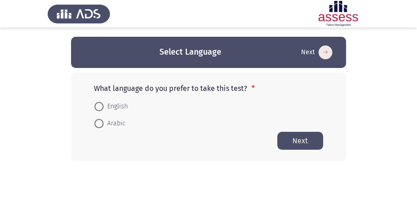
click at [103, 103] on span at bounding box center [98, 106] width 9 height 9
click at [103, 103] on input "English" at bounding box center [98, 106] width 9 height 9
radio input "true"
click at [313, 142] on button "Next" at bounding box center [300, 140] width 46 height 18
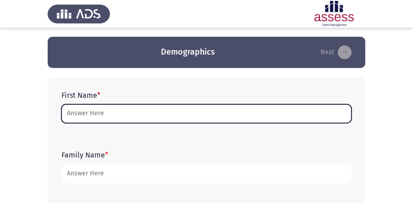
click at [305, 118] on input "First Name *" at bounding box center [206, 113] width 290 height 19
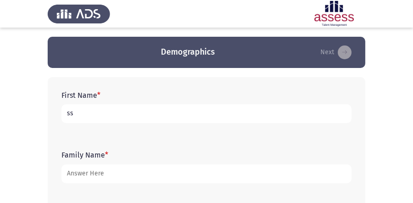
type input "s"
type input "[PERSON_NAME]"
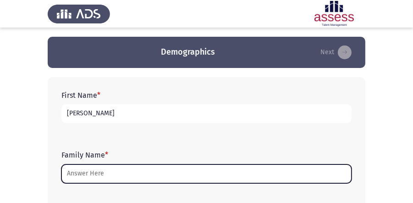
click at [286, 170] on input "Family Name *" at bounding box center [206, 173] width 290 height 19
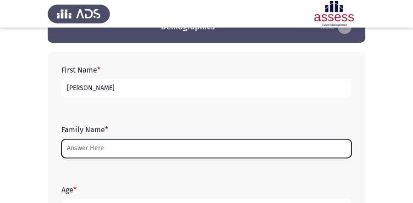
scroll to position [78, 0]
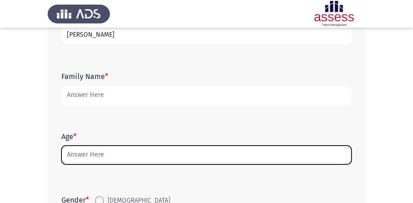
click at [285, 157] on input "Age *" at bounding box center [206, 154] width 290 height 19
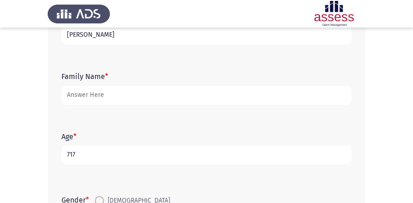
type input "717"
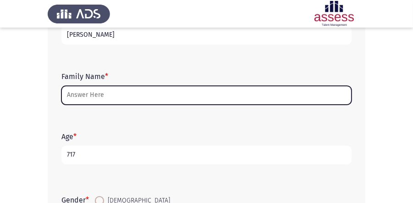
click at [259, 95] on input "Family Name *" at bounding box center [206, 95] width 290 height 19
type input "ش"
type input "a"
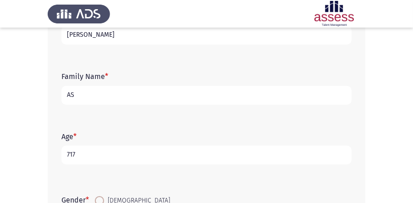
type input "A"
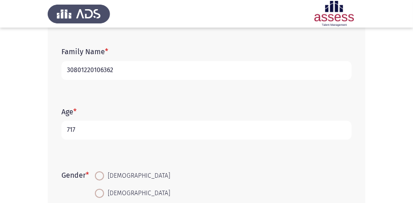
scroll to position [157, 0]
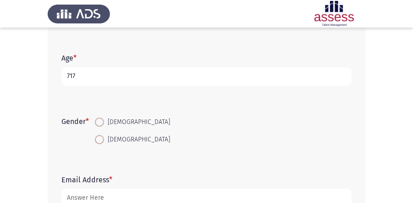
type input "30801220106362"
click at [238, 87] on div "Age * 717" at bounding box center [206, 69] width 299 height 41
click at [239, 81] on input "717" at bounding box center [206, 76] width 290 height 19
type input "7"
type input "17"
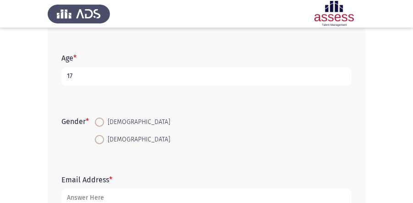
click at [104, 138] on span at bounding box center [99, 139] width 9 height 9
click at [104, 138] on input "[DEMOGRAPHIC_DATA]" at bounding box center [99, 139] width 9 height 9
radio input "true"
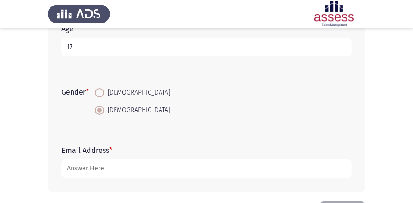
scroll to position [220, 0]
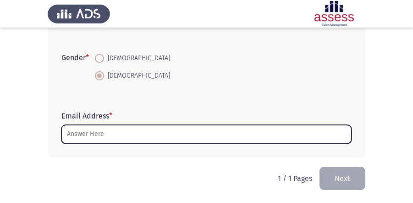
click at [127, 134] on input "Email Address *" at bounding box center [206, 134] width 290 height 19
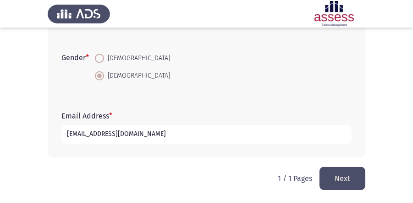
type input "[EMAIL_ADDRESS][DOMAIN_NAME]"
click at [286, 112] on form "Email Address * [EMAIL_ADDRESS][DOMAIN_NAME]" at bounding box center [206, 127] width 290 height 32
click at [325, 169] on button "Next" at bounding box center [342, 177] width 46 height 23
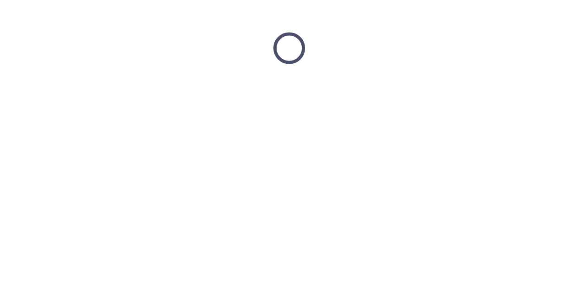
scroll to position [0, 0]
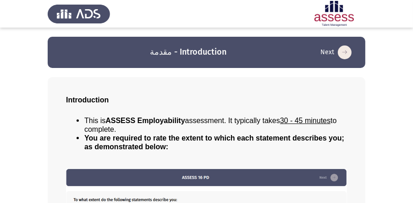
click at [401, 134] on app-assessment-container "مقدمة - Introduction Next Introduction This is ASSESS Employability assessment.…" at bounding box center [206, 180] width 413 height 286
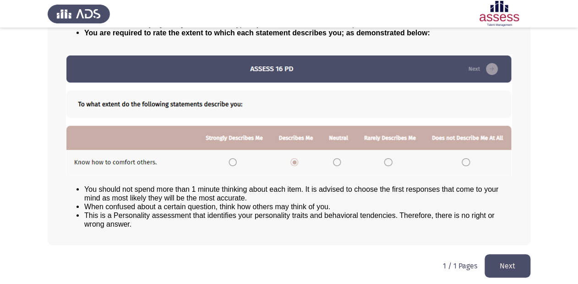
scroll to position [99, 0]
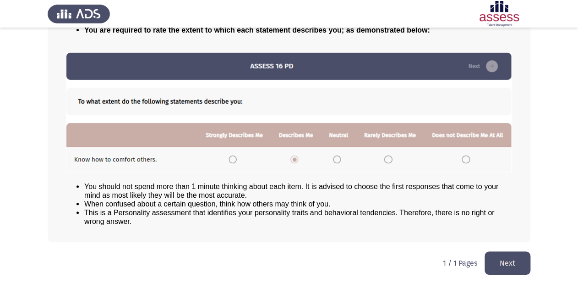
click at [417, 202] on button "Next" at bounding box center [508, 262] width 46 height 23
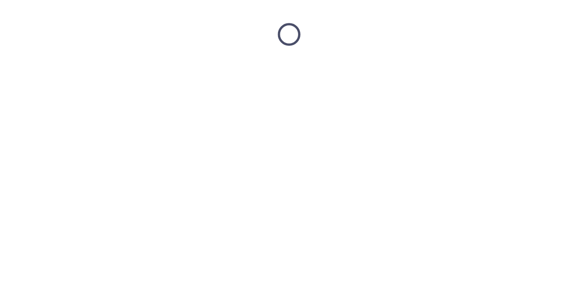
scroll to position [0, 0]
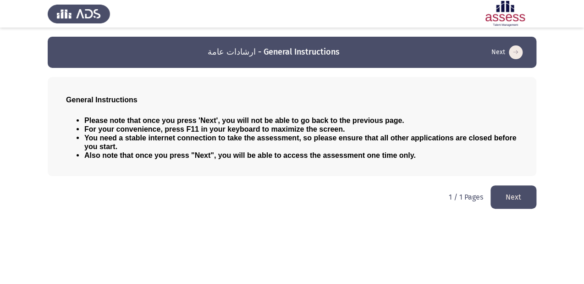
click at [417, 202] on button "Next" at bounding box center [513, 196] width 46 height 23
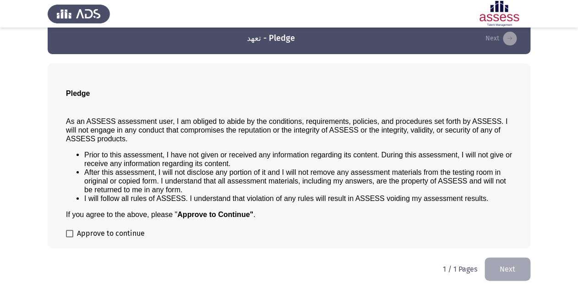
scroll to position [21, 0]
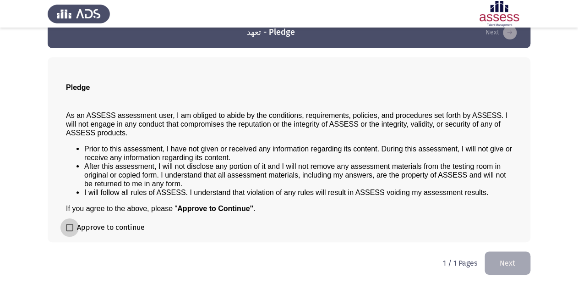
click at [70, 202] on span at bounding box center [69, 227] width 7 height 7
click at [70, 202] on input "Approve to continue" at bounding box center [69, 231] width 0 height 0
checkbox input "true"
click at [417, 202] on button "Next" at bounding box center [508, 262] width 46 height 23
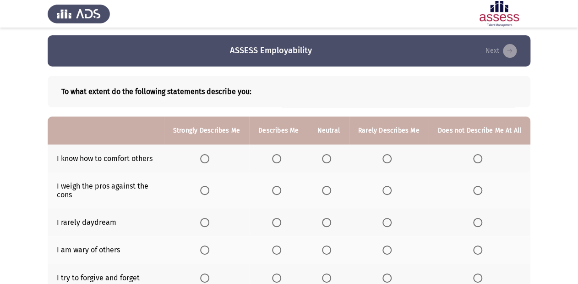
scroll to position [0, 0]
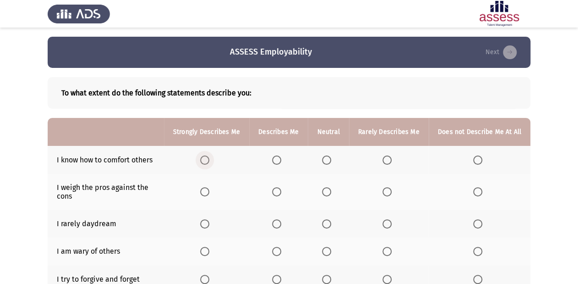
click at [207, 155] on span "Select an option" at bounding box center [204, 159] width 9 height 9
click at [207, 155] on input "Select an option" at bounding box center [204, 159] width 9 height 9
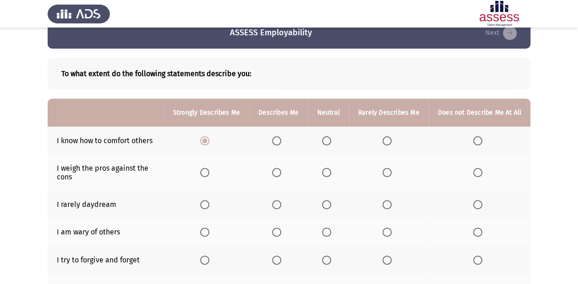
scroll to position [37, 0]
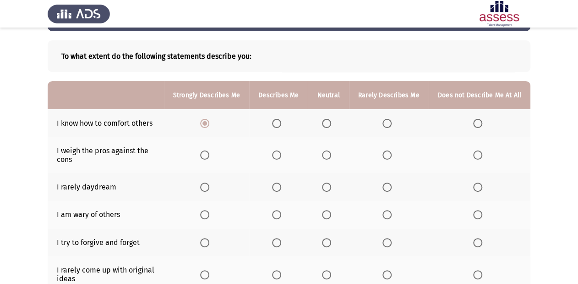
click at [278, 156] on span "Select an option" at bounding box center [276, 154] width 9 height 9
click at [278, 156] on input "Select an option" at bounding box center [276, 154] width 9 height 9
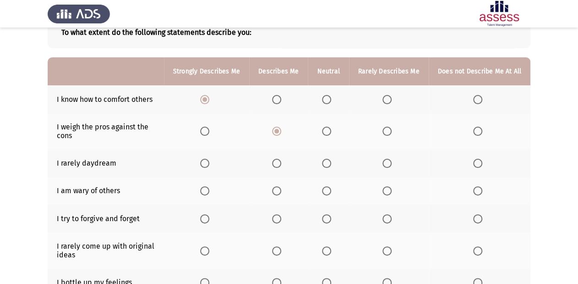
scroll to position [73, 0]
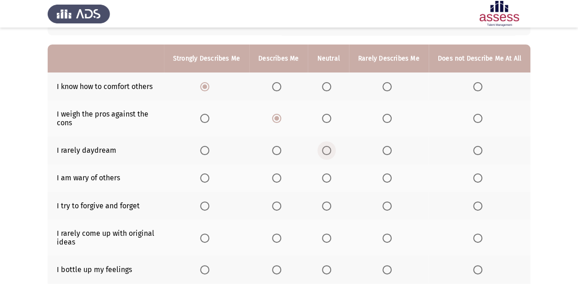
click at [327, 151] on span "Select an option" at bounding box center [326, 150] width 9 height 9
click at [327, 151] on input "Select an option" at bounding box center [326, 150] width 9 height 9
click at [281, 151] on span "Select an option" at bounding box center [276, 150] width 9 height 9
click at [281, 151] on input "Select an option" at bounding box center [276, 150] width 9 height 9
click at [417, 178] on span "Select an option" at bounding box center [477, 177] width 9 height 9
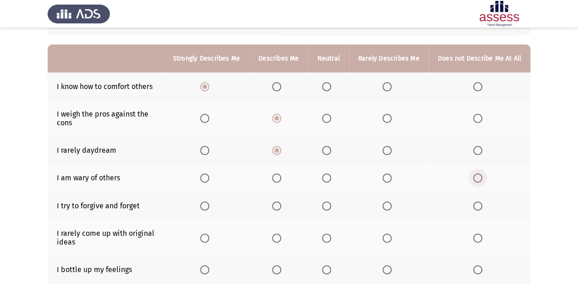
click at [417, 178] on input "Select an option" at bounding box center [477, 177] width 9 height 9
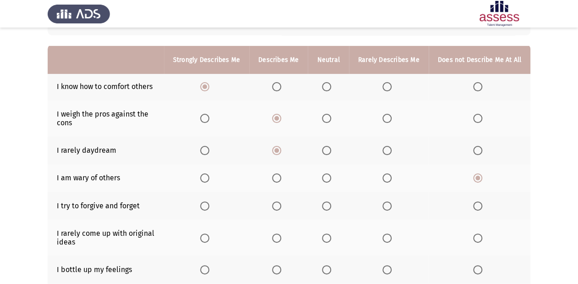
scroll to position [110, 0]
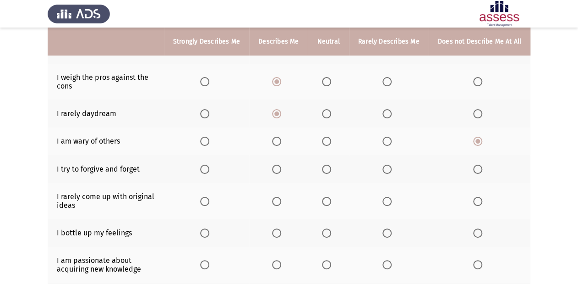
click at [387, 171] on span "Select an option" at bounding box center [387, 169] width 9 height 9
click at [387, 171] on input "Select an option" at bounding box center [387, 169] width 9 height 9
click at [387, 118] on span "Select an option" at bounding box center [387, 113] width 9 height 9
click at [387, 118] on input "Select an option" at bounding box center [387, 113] width 9 height 9
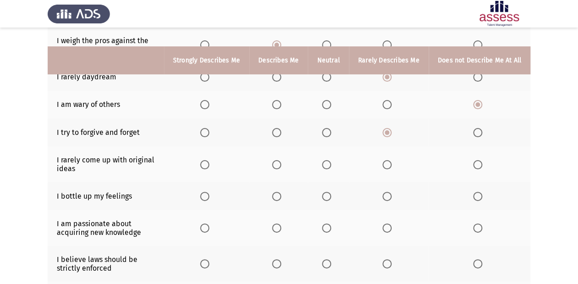
scroll to position [183, 0]
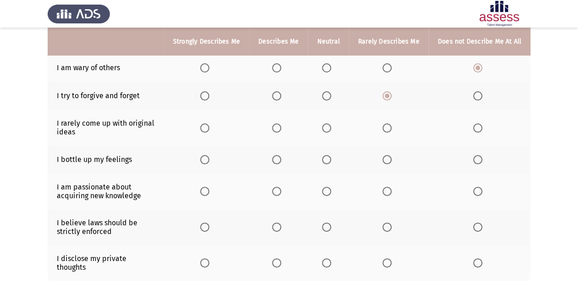
click at [331, 132] on span "Select an option" at bounding box center [326, 127] width 9 height 9
click at [331, 132] on input "Select an option" at bounding box center [326, 127] width 9 height 9
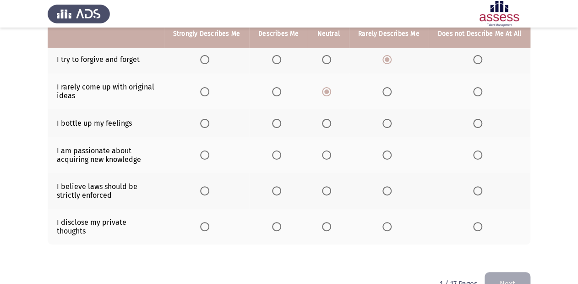
scroll to position [220, 0]
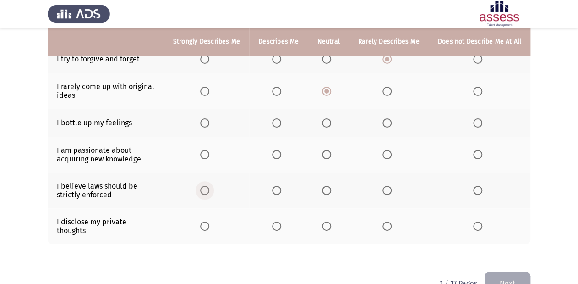
click at [213, 190] on label "Select an option" at bounding box center [206, 190] width 13 height 9
click at [209, 190] on input "Select an option" at bounding box center [204, 190] width 9 height 9
click at [209, 158] on span "Select an option" at bounding box center [204, 154] width 9 height 9
click at [209, 158] on input "Select an option" at bounding box center [204, 154] width 9 height 9
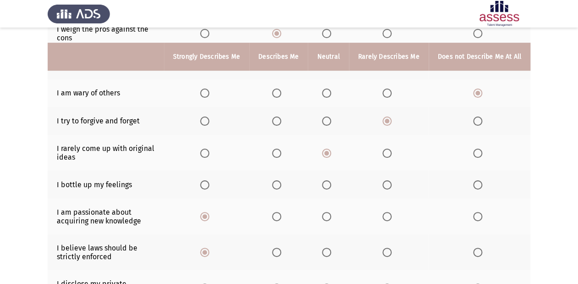
scroll to position [147, 0]
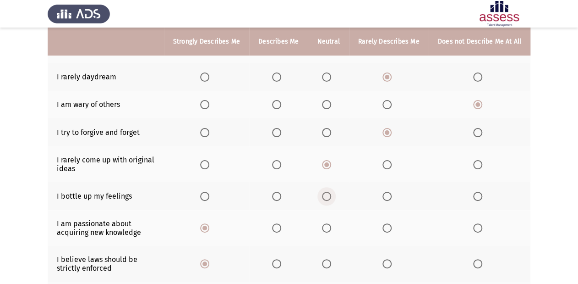
click at [331, 199] on span "Select an option" at bounding box center [326, 196] width 9 height 9
click at [331, 199] on input "Select an option" at bounding box center [326, 196] width 9 height 9
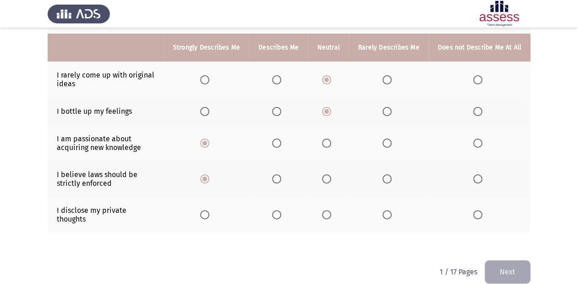
scroll to position [237, 0]
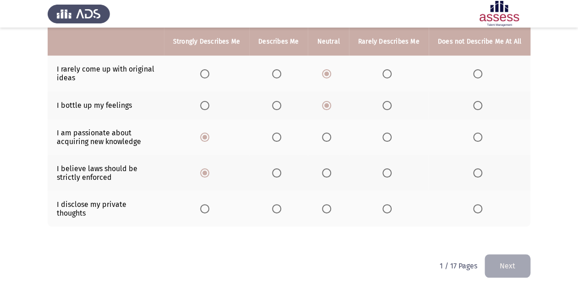
click at [330, 202] on span "Select an option" at bounding box center [326, 208] width 9 height 9
click at [330, 202] on input "Select an option" at bounding box center [326, 208] width 9 height 9
drag, startPoint x: 515, startPoint y: 256, endPoint x: 514, endPoint y: 251, distance: 5.1
click at [417, 202] on button "Next" at bounding box center [508, 265] width 46 height 23
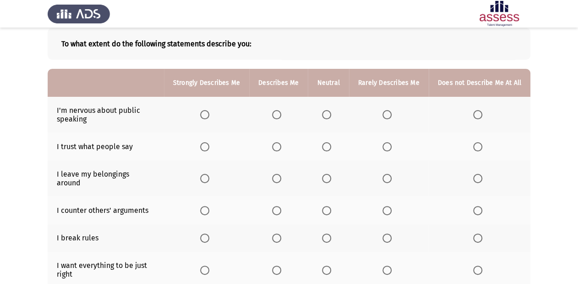
scroll to position [37, 0]
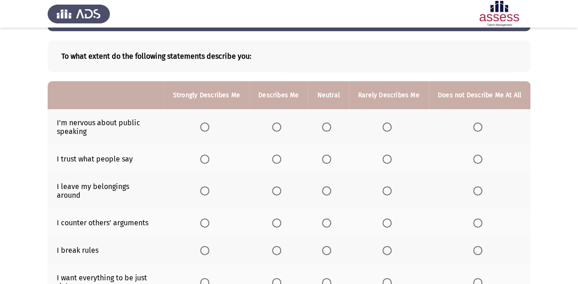
click at [417, 127] on span "Select an option" at bounding box center [477, 126] width 9 height 9
click at [417, 127] on input "Select an option" at bounding box center [477, 126] width 9 height 9
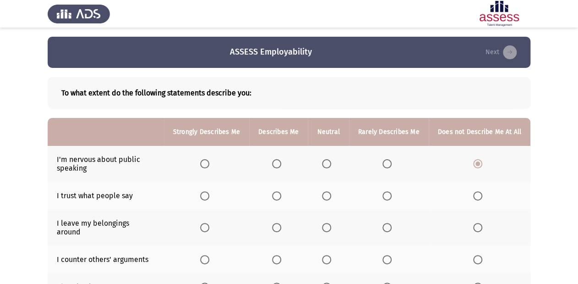
scroll to position [73, 0]
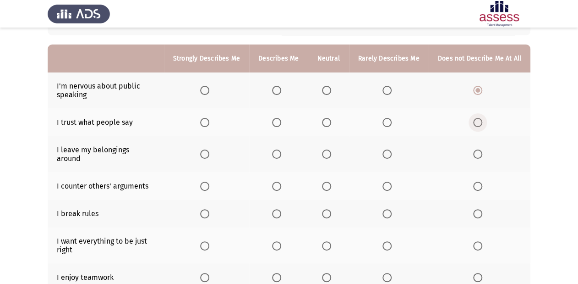
click at [417, 126] on span "Select an option" at bounding box center [477, 122] width 9 height 9
click at [417, 126] on input "Select an option" at bounding box center [477, 122] width 9 height 9
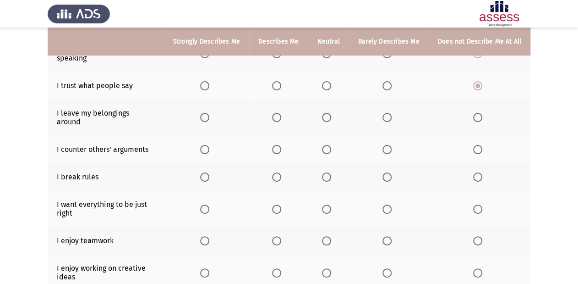
click at [417, 172] on span "Select an option" at bounding box center [477, 176] width 9 height 9
click at [417, 172] on input "Select an option" at bounding box center [477, 176] width 9 height 9
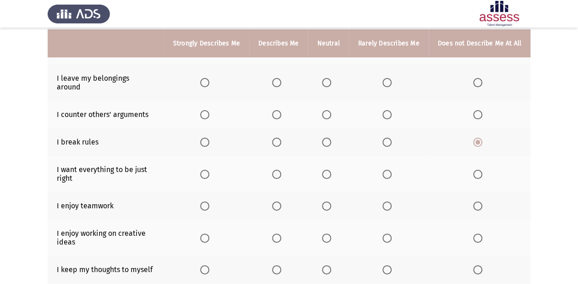
scroll to position [147, 0]
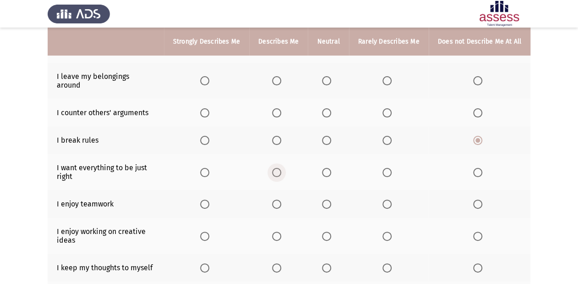
click at [279, 168] on span "Select an option" at bounding box center [276, 172] width 9 height 9
click at [279, 168] on input "Select an option" at bounding box center [276, 172] width 9 height 9
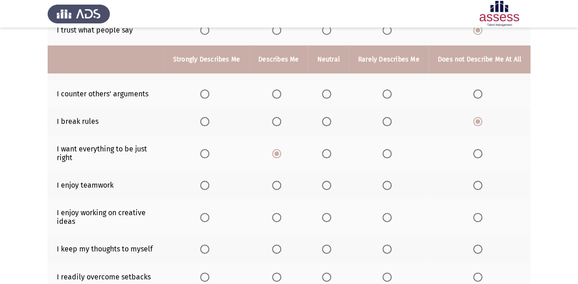
scroll to position [183, 0]
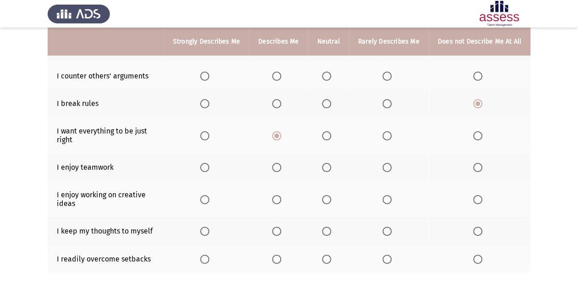
click at [209, 163] on span "Select an option" at bounding box center [204, 167] width 9 height 9
click at [209, 163] on input "Select an option" at bounding box center [204, 167] width 9 height 9
click at [207, 195] on span "Select an option" at bounding box center [204, 199] width 9 height 9
click at [207, 195] on input "Select an option" at bounding box center [204, 199] width 9 height 9
click at [330, 202] on span "Select an option" at bounding box center [326, 230] width 9 height 9
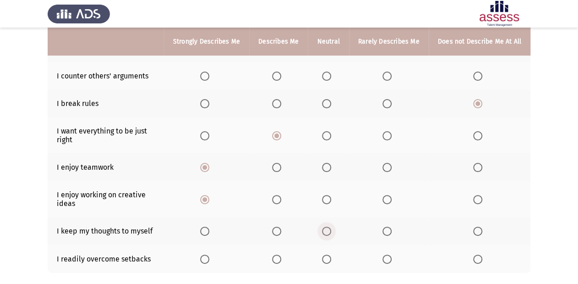
click at [330, 202] on input "Select an option" at bounding box center [326, 230] width 9 height 9
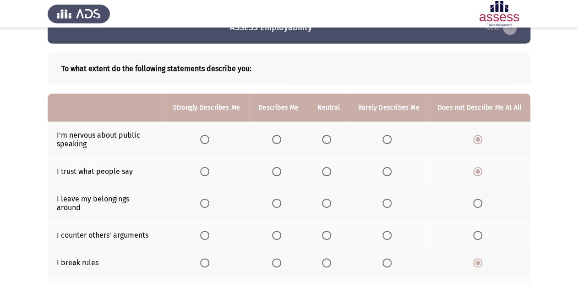
scroll to position [37, 0]
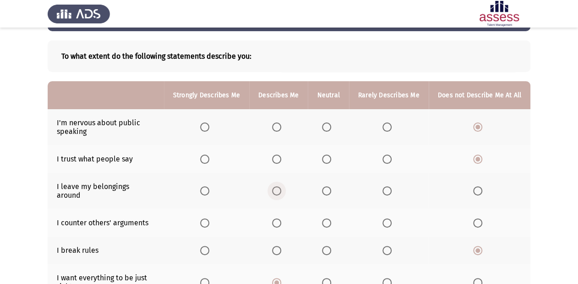
click at [279, 188] on span "Select an option" at bounding box center [276, 190] width 9 height 9
click at [279, 188] on input "Select an option" at bounding box center [276, 190] width 9 height 9
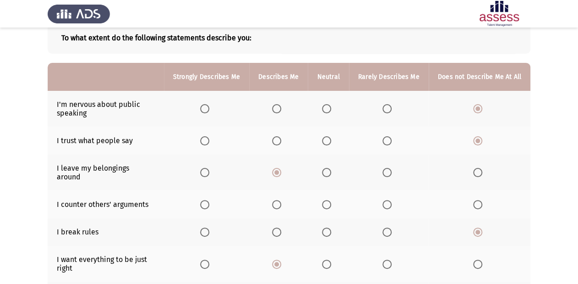
scroll to position [73, 0]
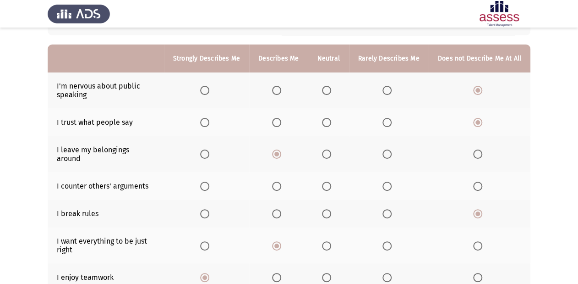
click at [338, 177] on th at bounding box center [328, 186] width 41 height 28
click at [281, 182] on span "Select an option" at bounding box center [276, 186] width 9 height 9
click at [281, 182] on input "Select an option" at bounding box center [276, 186] width 9 height 9
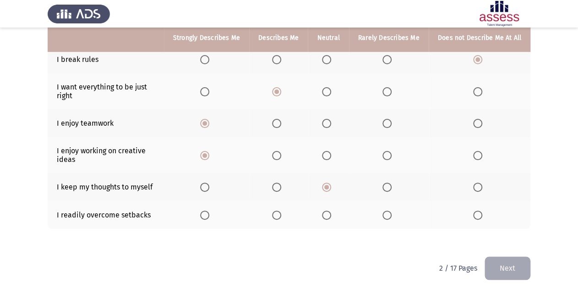
scroll to position [229, 0]
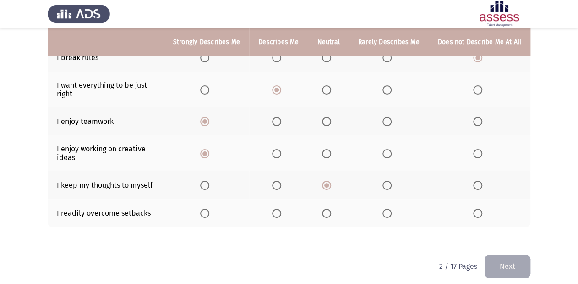
click at [331, 202] on span "Select an option" at bounding box center [326, 213] width 9 height 9
click at [331, 202] on input "Select an option" at bounding box center [326, 213] width 9 height 9
click at [417, 202] on button "Next" at bounding box center [508, 265] width 46 height 23
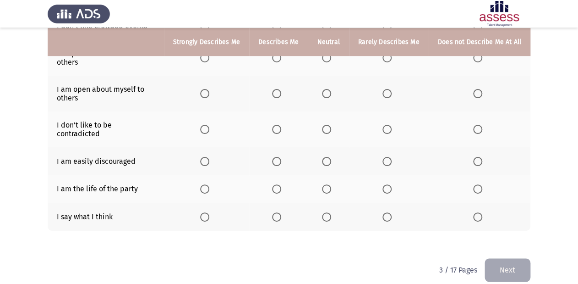
scroll to position [209, 0]
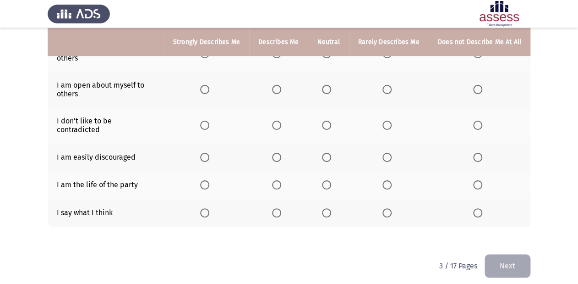
click at [390, 202] on span "Select an option" at bounding box center [387, 212] width 9 height 9
click at [390, 202] on input "Select an option" at bounding box center [387, 212] width 9 height 9
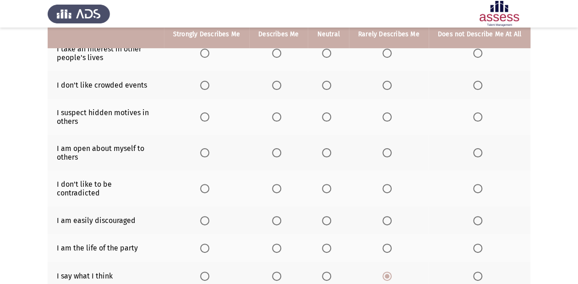
scroll to position [136, 0]
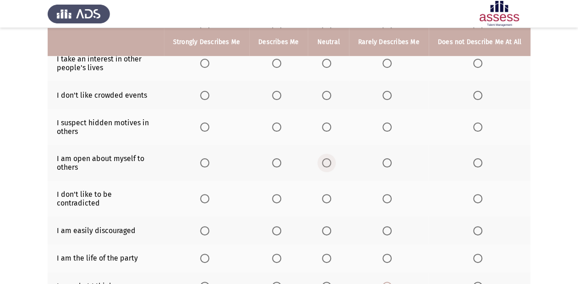
click at [327, 165] on span "Select an option" at bounding box center [326, 162] width 9 height 9
click at [327, 165] on input "Select an option" at bounding box center [326, 162] width 9 height 9
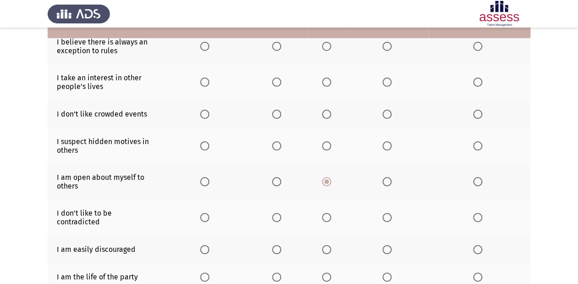
scroll to position [99, 0]
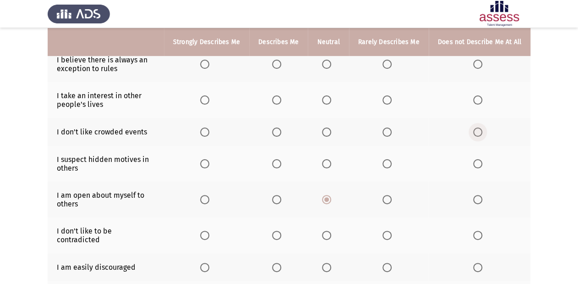
click at [417, 130] on span "Select an option" at bounding box center [477, 131] width 9 height 9
click at [417, 130] on input "Select an option" at bounding box center [477, 131] width 9 height 9
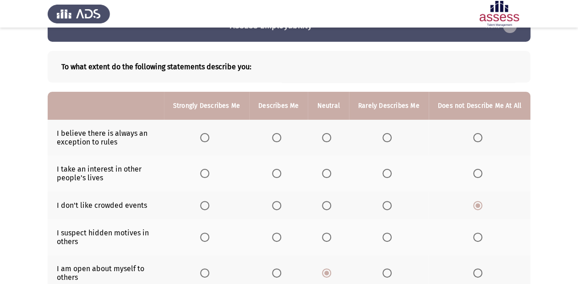
scroll to position [63, 0]
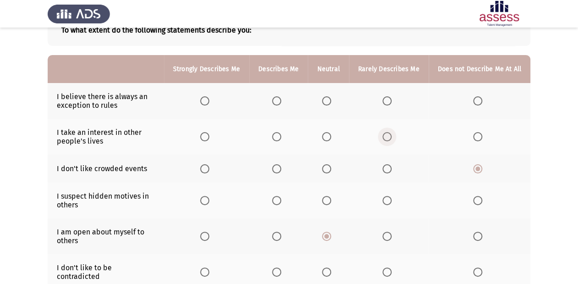
click at [391, 136] on span "Select an option" at bounding box center [387, 136] width 9 height 9
click at [391, 136] on input "Select an option" at bounding box center [387, 136] width 9 height 9
click at [285, 103] on label "Select an option" at bounding box center [278, 100] width 13 height 9
click at [281, 103] on input "Select an option" at bounding box center [276, 100] width 9 height 9
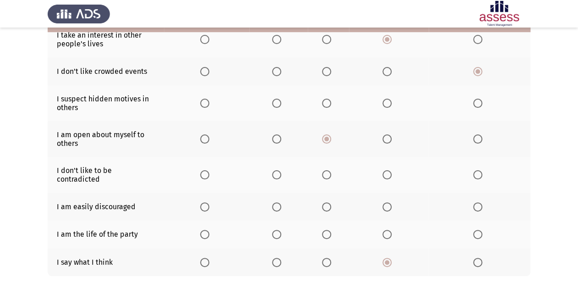
scroll to position [173, 0]
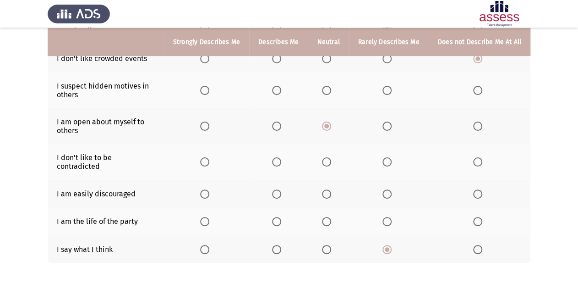
click at [330, 92] on span "Select an option" at bounding box center [326, 90] width 9 height 9
click at [330, 92] on input "Select an option" at bounding box center [326, 90] width 9 height 9
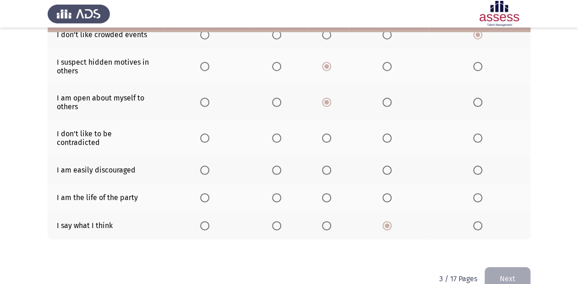
scroll to position [209, 0]
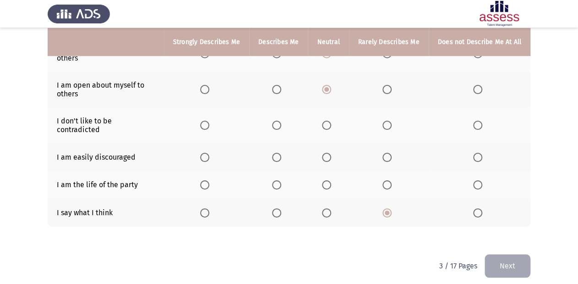
click at [390, 153] on span "Select an option" at bounding box center [387, 157] width 9 height 9
click at [390, 153] on input "Select an option" at bounding box center [387, 157] width 9 height 9
click at [285, 121] on label "Select an option" at bounding box center [278, 125] width 13 height 9
click at [281, 121] on input "Select an option" at bounding box center [276, 125] width 9 height 9
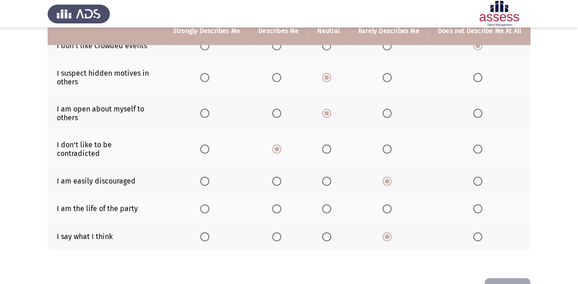
scroll to position [173, 0]
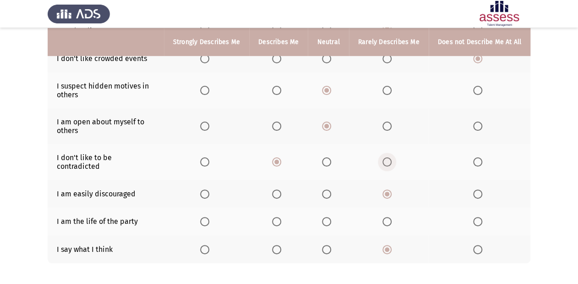
click at [389, 157] on span "Select an option" at bounding box center [387, 161] width 9 height 9
click at [389, 157] on input "Select an option" at bounding box center [387, 161] width 9 height 9
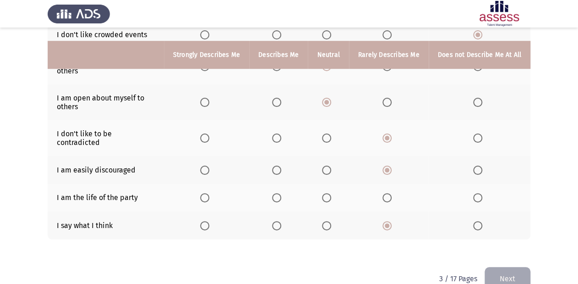
scroll to position [209, 0]
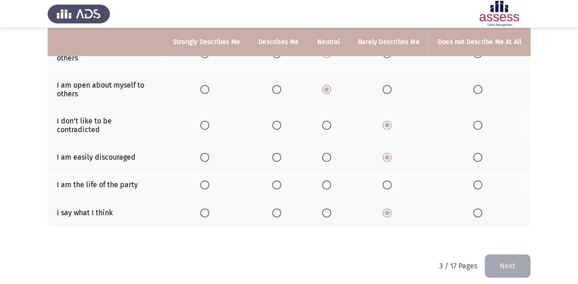
click at [331, 180] on span "Select an option" at bounding box center [326, 184] width 9 height 9
click at [331, 180] on input "Select an option" at bounding box center [326, 184] width 9 height 9
click at [417, 202] on button "Next" at bounding box center [508, 265] width 46 height 23
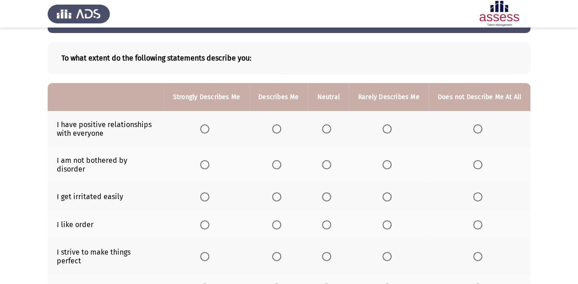
scroll to position [37, 0]
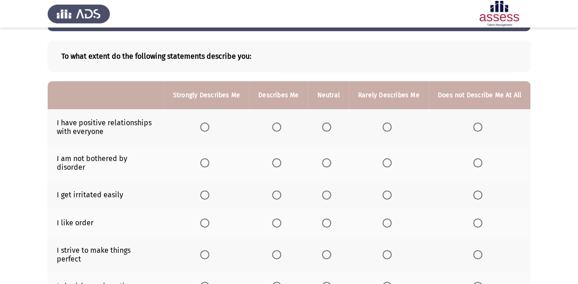
click at [211, 122] on mat-radio-button "Select an option" at bounding box center [206, 127] width 13 height 10
click at [209, 129] on span "Select an option" at bounding box center [204, 126] width 9 height 9
click at [209, 129] on input "Select an option" at bounding box center [204, 126] width 9 height 9
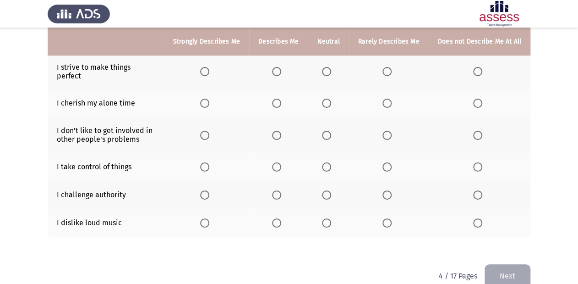
scroll to position [220, 0]
click at [417, 202] on span "Select an option" at bounding box center [477, 222] width 9 height 9
click at [417, 202] on input "Select an option" at bounding box center [477, 222] width 9 height 9
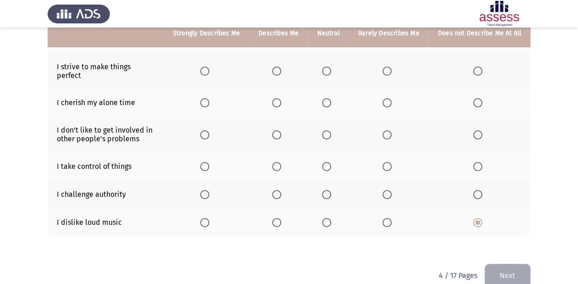
scroll to position [183, 0]
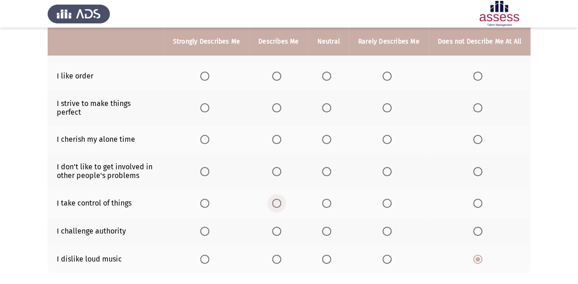
click at [281, 198] on span "Select an option" at bounding box center [276, 202] width 9 height 9
click at [281, 198] on input "Select an option" at bounding box center [276, 202] width 9 height 9
click at [331, 167] on span "Select an option" at bounding box center [326, 171] width 9 height 9
click at [331, 167] on input "Select an option" at bounding box center [326, 171] width 9 height 9
click at [209, 135] on span "Select an option" at bounding box center [204, 139] width 9 height 9
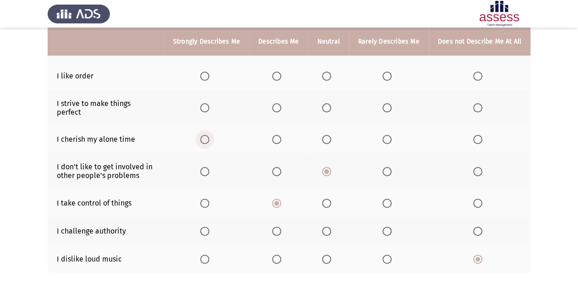
click at [209, 135] on input "Select an option" at bounding box center [204, 139] width 9 height 9
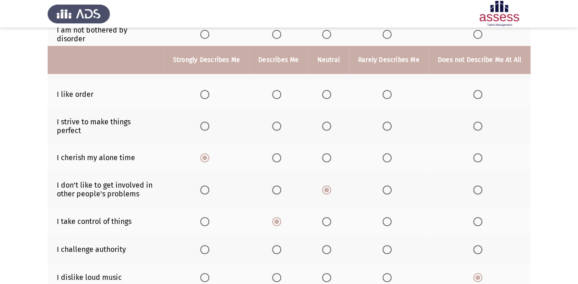
scroll to position [147, 0]
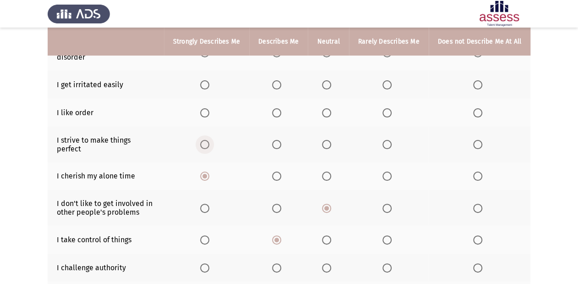
click at [209, 140] on span "Select an option" at bounding box center [204, 144] width 9 height 9
click at [209, 140] on input "Select an option" at bounding box center [204, 144] width 9 height 9
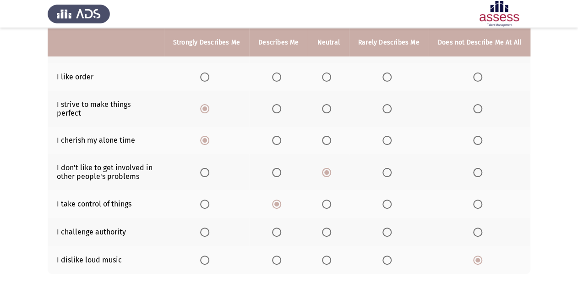
scroll to position [183, 0]
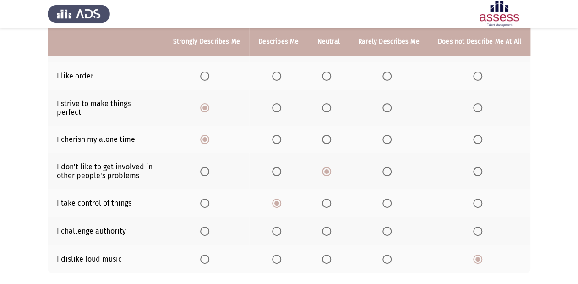
click at [285, 202] on label "Select an option" at bounding box center [278, 230] width 13 height 9
click at [281, 202] on input "Select an option" at bounding box center [276, 230] width 9 height 9
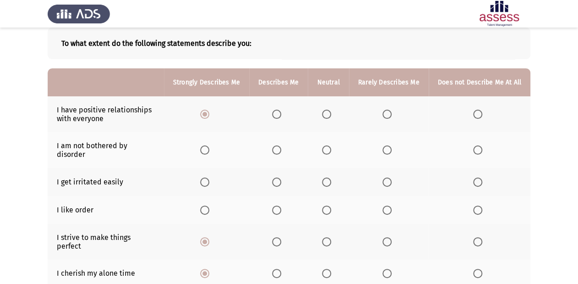
scroll to position [37, 0]
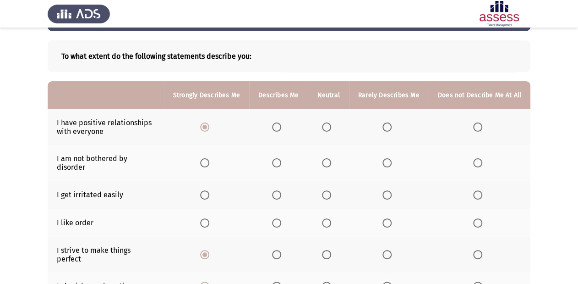
click at [208, 202] on span "Select an option" at bounding box center [204, 222] width 9 height 9
click at [208, 202] on input "Select an option" at bounding box center [204, 222] width 9 height 9
click at [326, 190] on span "Select an option" at bounding box center [326, 194] width 9 height 9
click at [326, 190] on input "Select an option" at bounding box center [326, 194] width 9 height 9
click at [330, 158] on span "Select an option" at bounding box center [326, 162] width 9 height 9
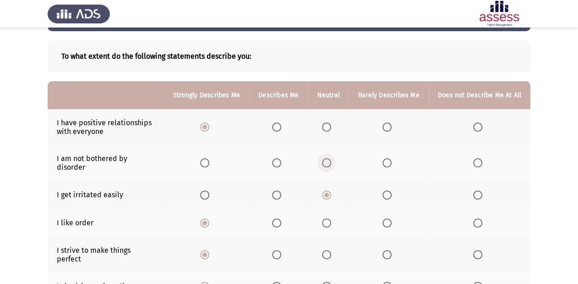
click at [330, 158] on input "Select an option" at bounding box center [326, 162] width 9 height 9
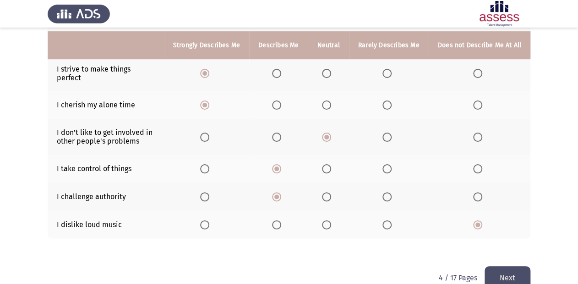
scroll to position [222, 0]
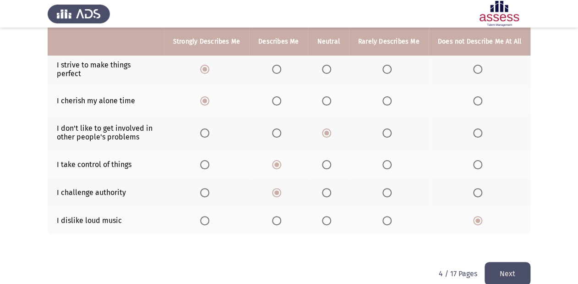
click at [417, 202] on button "Next" at bounding box center [508, 273] width 46 height 23
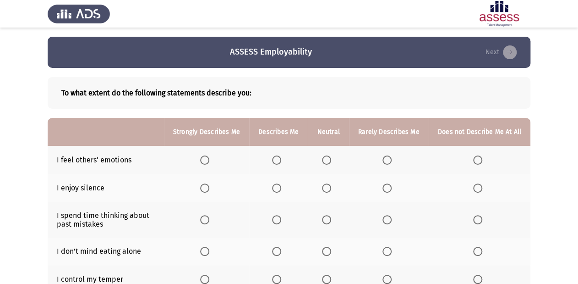
click at [209, 158] on span "Select an option" at bounding box center [204, 159] width 9 height 9
click at [209, 158] on input "Select an option" at bounding box center [204, 159] width 9 height 9
click at [417, 187] on span "Select an option" at bounding box center [477, 187] width 9 height 9
click at [417, 187] on input "Select an option" at bounding box center [477, 187] width 9 height 9
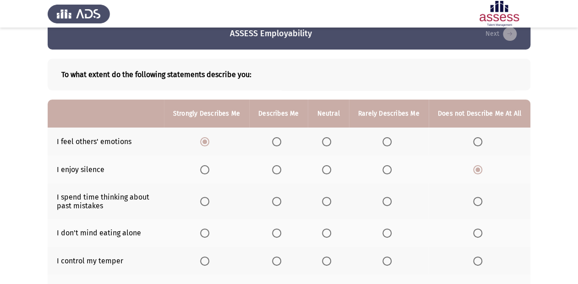
scroll to position [37, 0]
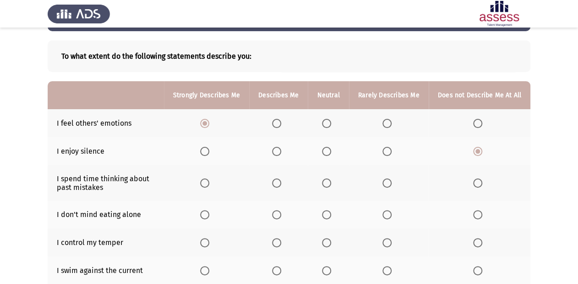
click at [417, 182] on span "Select an option" at bounding box center [477, 182] width 9 height 9
click at [417, 182] on input "Select an option" at bounding box center [477, 182] width 9 height 9
click at [385, 185] on span "Select an option" at bounding box center [387, 182] width 9 height 9
click at [385, 185] on input "Select an option" at bounding box center [387, 182] width 9 height 9
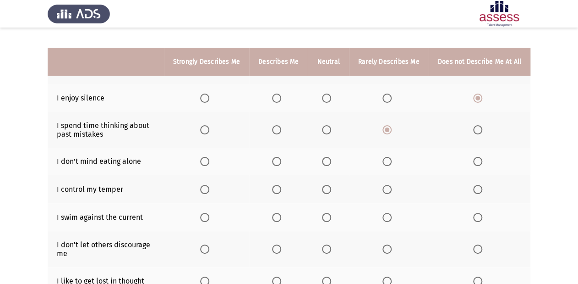
scroll to position [110, 0]
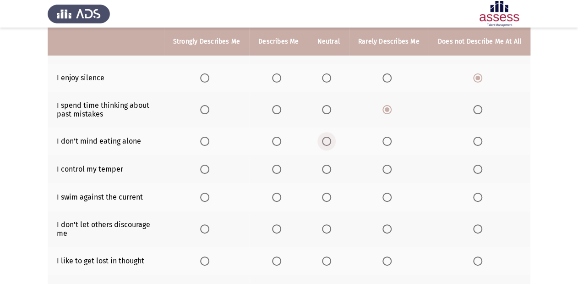
click at [330, 142] on span "Select an option" at bounding box center [326, 141] width 9 height 9
click at [330, 142] on input "Select an option" at bounding box center [326, 141] width 9 height 9
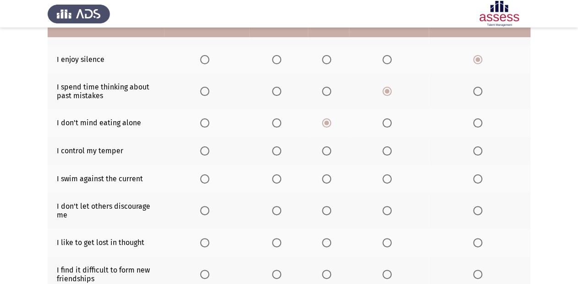
scroll to position [147, 0]
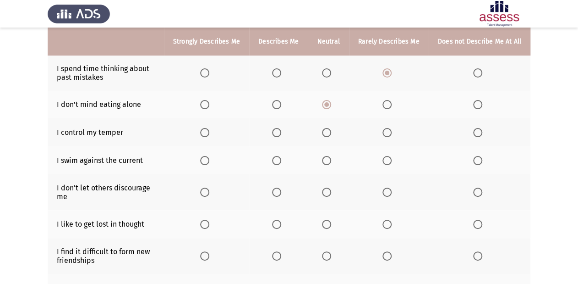
click at [279, 137] on span "Select an option" at bounding box center [276, 132] width 9 height 9
click at [279, 137] on input "Select an option" at bounding box center [276, 132] width 9 height 9
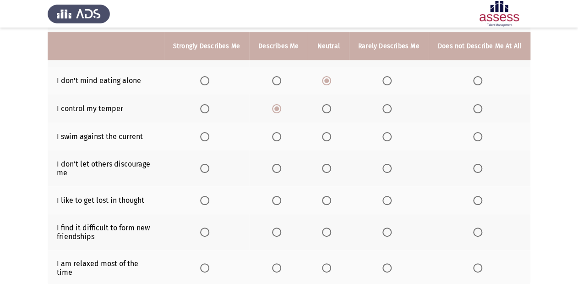
scroll to position [183, 0]
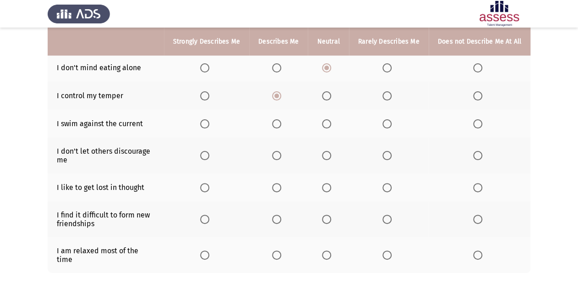
click at [331, 156] on span "Select an option" at bounding box center [326, 155] width 9 height 9
click at [331, 156] on input "Select an option" at bounding box center [326, 155] width 9 height 9
click at [279, 187] on span "Select an option" at bounding box center [276, 187] width 9 height 9
click at [279, 187] on input "Select an option" at bounding box center [276, 187] width 9 height 9
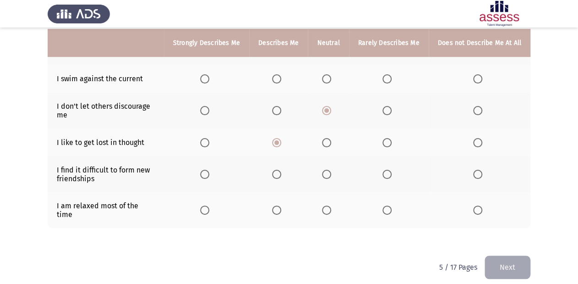
scroll to position [229, 0]
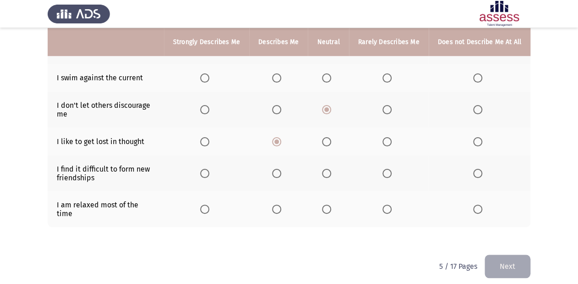
click at [417, 174] on span "Select an option" at bounding box center [477, 173] width 9 height 9
click at [417, 174] on input "Select an option" at bounding box center [477, 173] width 9 height 9
click at [281, 202] on span "Select an option" at bounding box center [276, 208] width 9 height 9
click at [281, 202] on input "Select an option" at bounding box center [276, 208] width 9 height 9
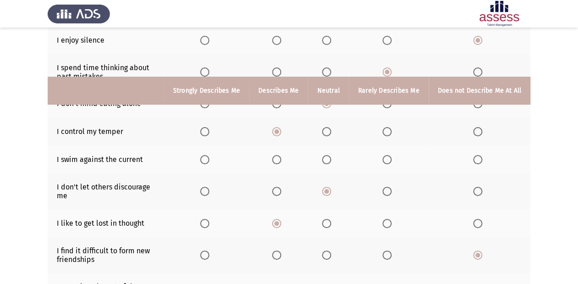
scroll to position [119, 0]
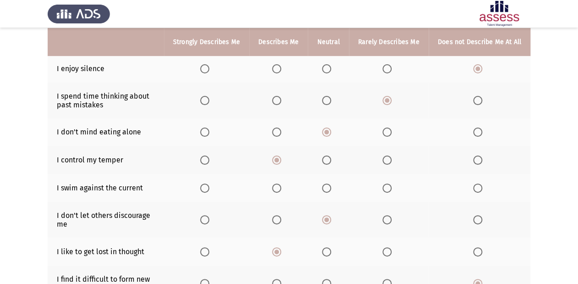
click at [326, 185] on span "Select an option" at bounding box center [326, 187] width 9 height 9
click at [326, 185] on input "Select an option" at bounding box center [326, 187] width 9 height 9
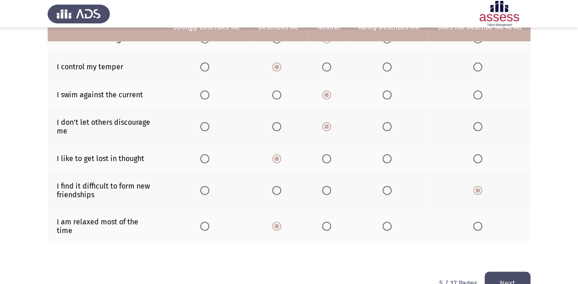
scroll to position [229, 0]
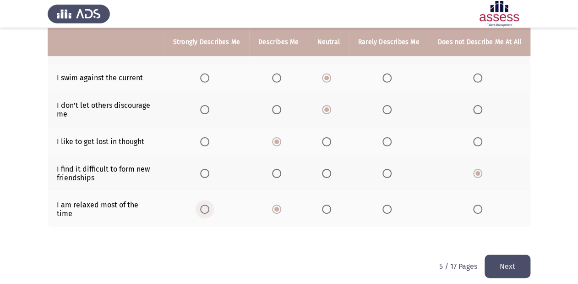
click at [209, 202] on span "Select an option" at bounding box center [204, 208] width 9 height 9
click at [209, 202] on input "Select an option" at bounding box center [204, 208] width 9 height 9
click at [417, 202] on button "Next" at bounding box center [508, 265] width 46 height 23
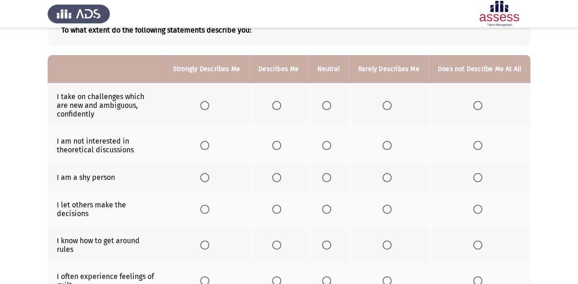
scroll to position [79, 0]
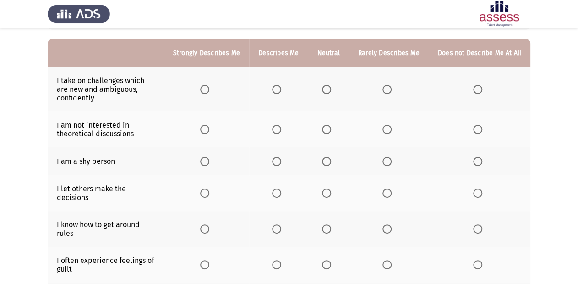
click at [391, 162] on span "Select an option" at bounding box center [387, 161] width 9 height 9
click at [391, 162] on input "Select an option" at bounding box center [387, 161] width 9 height 9
click at [331, 188] on span "Select an option" at bounding box center [326, 192] width 9 height 9
click at [331, 188] on input "Select an option" at bounding box center [326, 192] width 9 height 9
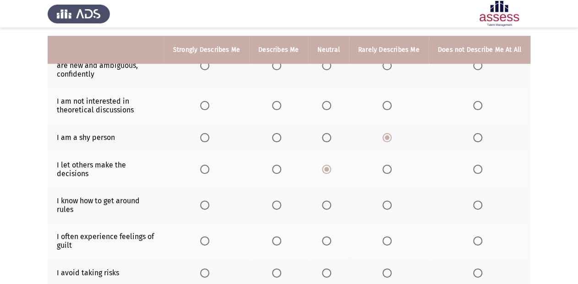
scroll to position [116, 0]
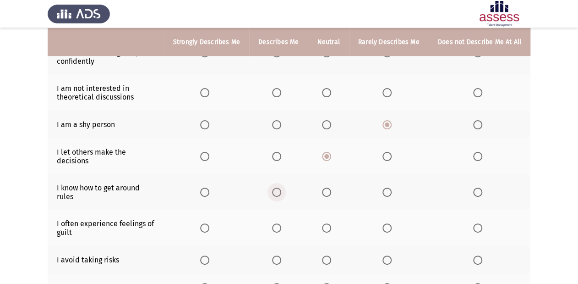
click at [281, 187] on span "Select an option" at bounding box center [276, 191] width 9 height 9
click at [281, 187] on input "Select an option" at bounding box center [276, 191] width 9 height 9
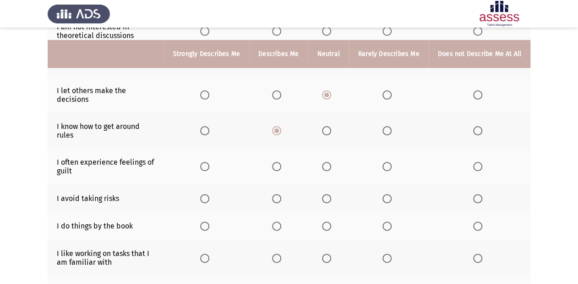
scroll to position [189, 0]
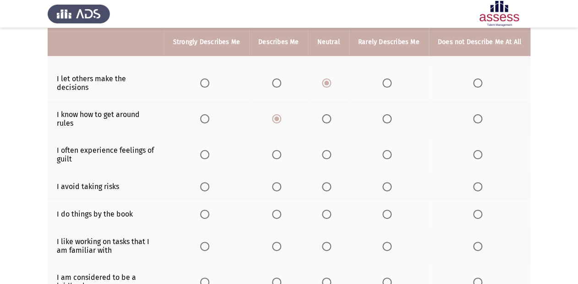
click at [417, 182] on span "Select an option" at bounding box center [477, 186] width 9 height 9
click at [417, 182] on input "Select an option" at bounding box center [477, 186] width 9 height 9
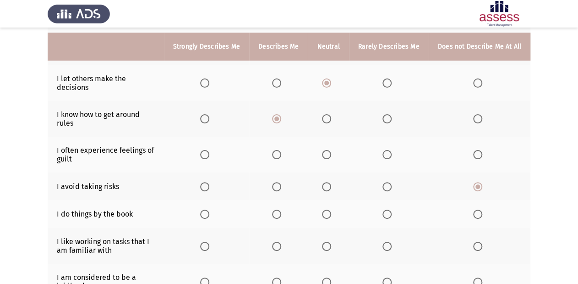
scroll to position [226, 0]
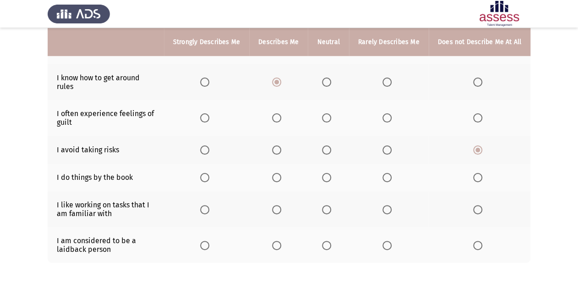
click at [281, 175] on span "Select an option" at bounding box center [276, 177] width 9 height 9
click at [281, 175] on input "Select an option" at bounding box center [276, 177] width 9 height 9
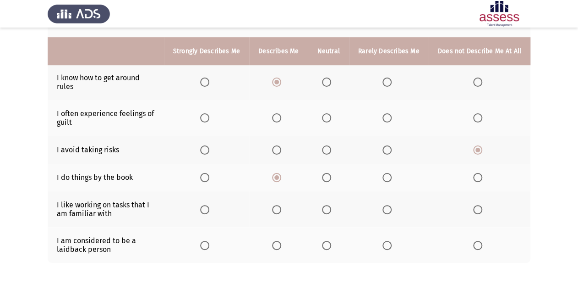
scroll to position [262, 0]
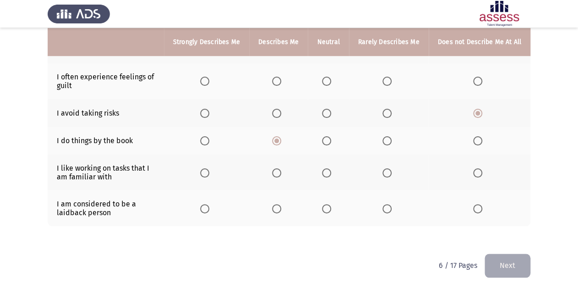
click at [207, 168] on span "Select an option" at bounding box center [204, 172] width 9 height 9
click at [207, 168] on input "Select an option" at bounding box center [204, 172] width 9 height 9
click at [281, 202] on span "Select an option" at bounding box center [276, 208] width 9 height 9
click at [281, 202] on input "Select an option" at bounding box center [276, 208] width 9 height 9
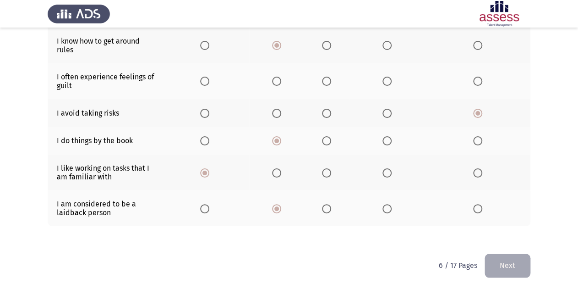
scroll to position [152, 0]
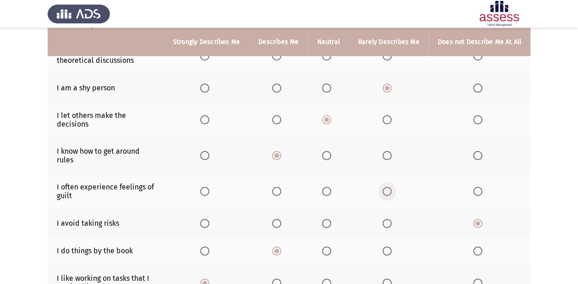
click at [394, 187] on label "Select an option" at bounding box center [389, 191] width 13 height 9
click at [392, 187] on input "Select an option" at bounding box center [387, 191] width 9 height 9
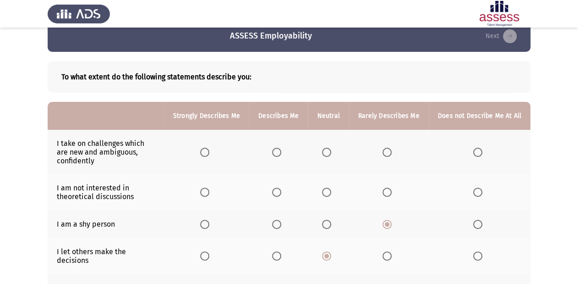
scroll to position [6, 0]
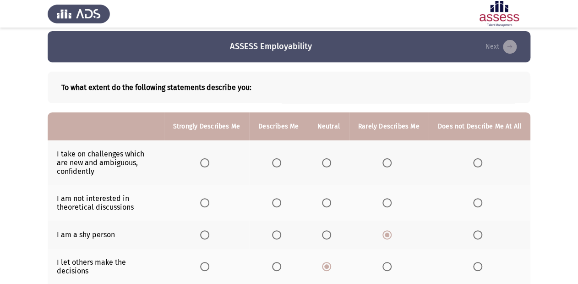
click at [417, 202] on span "Select an option" at bounding box center [477, 202] width 9 height 9
click at [417, 202] on input "Select an option" at bounding box center [477, 202] width 9 height 9
click at [209, 165] on span "Select an option" at bounding box center [204, 162] width 9 height 9
click at [209, 165] on input "Select an option" at bounding box center [204, 162] width 9 height 9
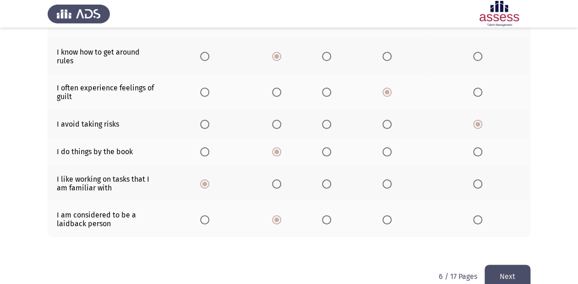
scroll to position [262, 0]
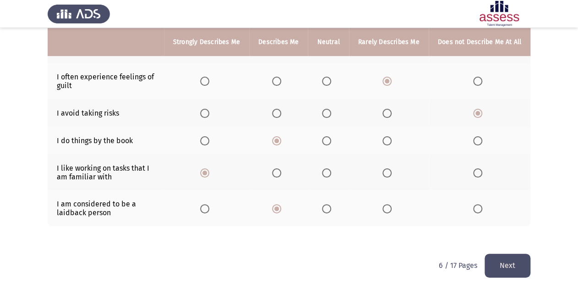
click at [417, 202] on button "Next" at bounding box center [508, 264] width 46 height 23
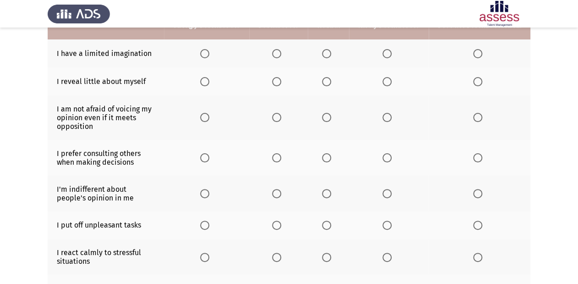
scroll to position [110, 0]
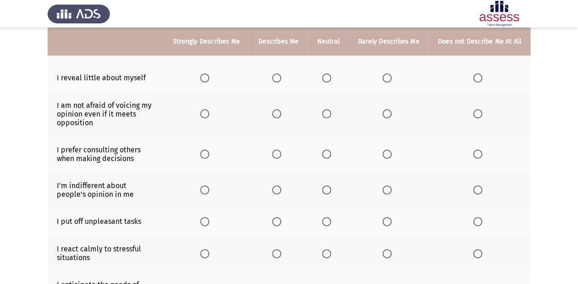
click at [392, 76] on span "Select an option" at bounding box center [387, 77] width 9 height 9
click at [392, 76] on input "Select an option" at bounding box center [387, 77] width 9 height 9
click at [280, 114] on span "Select an option" at bounding box center [276, 113] width 9 height 9
click at [280, 114] on input "Select an option" at bounding box center [276, 113] width 9 height 9
click at [209, 154] on span "Select an option" at bounding box center [204, 153] width 9 height 9
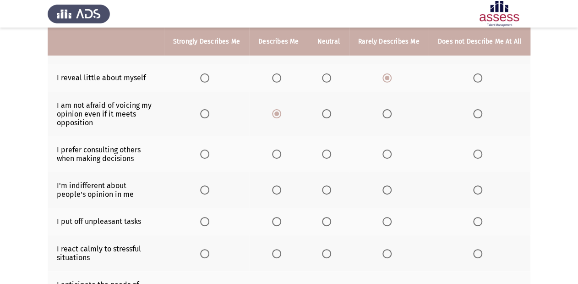
click at [209, 154] on input "Select an option" at bounding box center [204, 153] width 9 height 9
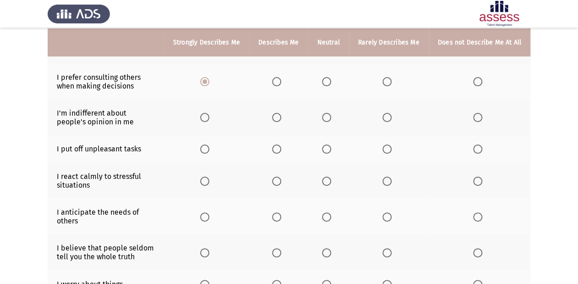
scroll to position [183, 0]
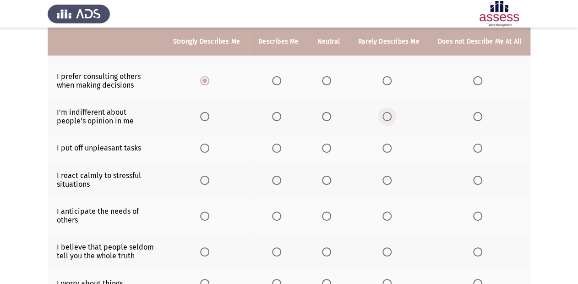
click at [385, 114] on span "Select an option" at bounding box center [387, 116] width 9 height 9
click at [385, 114] on input "Select an option" at bounding box center [387, 116] width 9 height 9
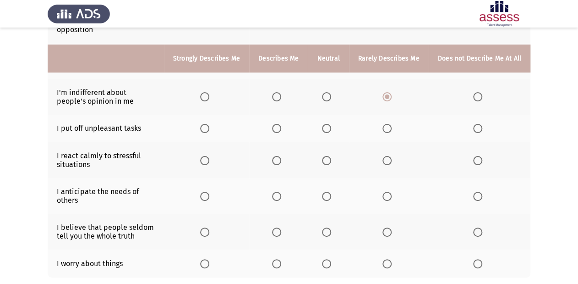
scroll to position [220, 0]
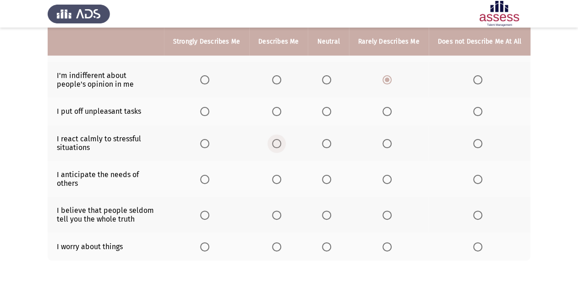
click at [281, 148] on span "Select an option" at bounding box center [276, 143] width 9 height 9
click at [281, 148] on input "Select an option" at bounding box center [276, 143] width 9 height 9
click at [209, 178] on span "Select an option" at bounding box center [204, 179] width 9 height 9
click at [209, 178] on input "Select an option" at bounding box center [204, 179] width 9 height 9
click at [417, 202] on span "Select an option" at bounding box center [477, 214] width 9 height 9
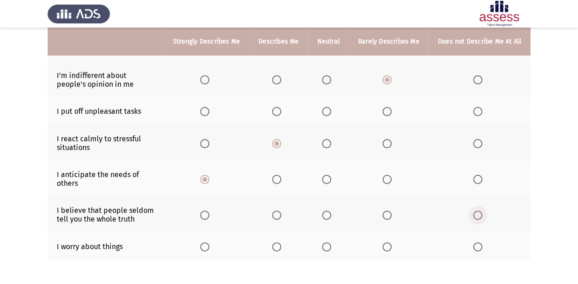
click at [417, 202] on input "Select an option" at bounding box center [477, 214] width 9 height 9
click at [328, 202] on span "Select an option" at bounding box center [326, 246] width 9 height 9
click at [328, 202] on input "Select an option" at bounding box center [326, 246] width 9 height 9
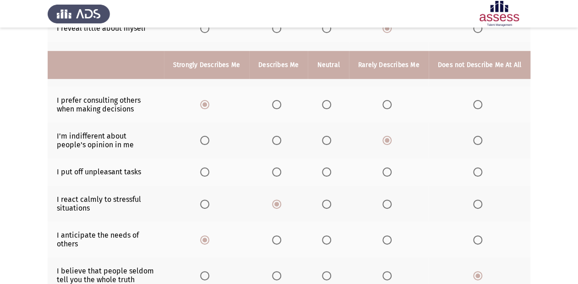
scroll to position [147, 0]
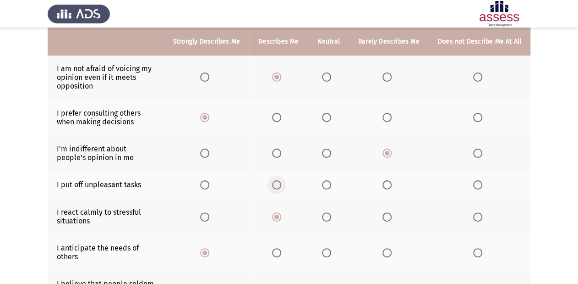
click at [285, 189] on label "Select an option" at bounding box center [278, 184] width 13 height 9
click at [281, 189] on input "Select an option" at bounding box center [276, 184] width 9 height 9
click at [330, 188] on span "Select an option" at bounding box center [326, 184] width 9 height 9
click at [330, 188] on input "Select an option" at bounding box center [326, 184] width 9 height 9
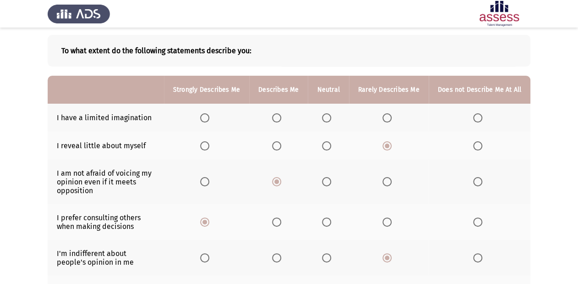
scroll to position [0, 0]
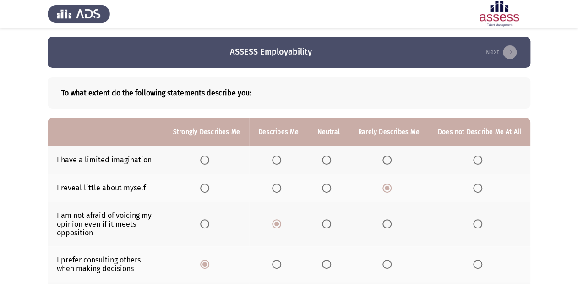
click at [417, 162] on span "Select an option" at bounding box center [477, 159] width 9 height 9
click at [417, 162] on input "Select an option" at bounding box center [477, 159] width 9 height 9
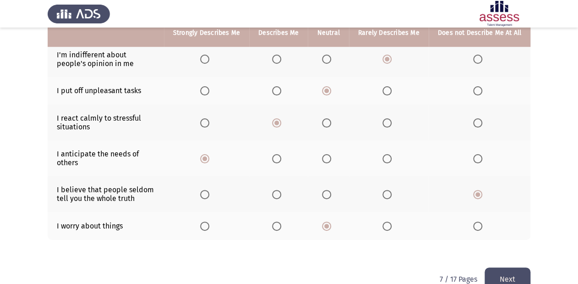
scroll to position [262, 0]
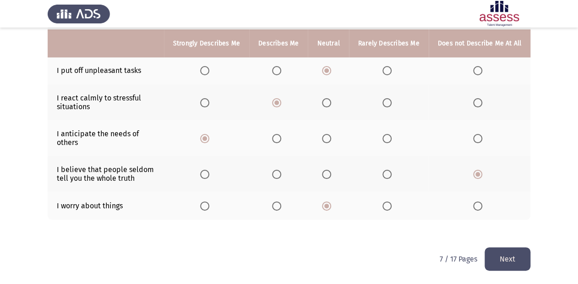
click at [417, 202] on button "Next" at bounding box center [508, 258] width 46 height 23
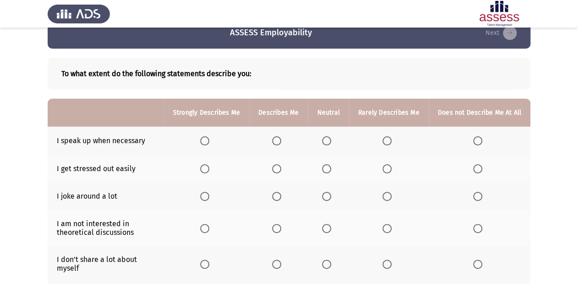
scroll to position [37, 0]
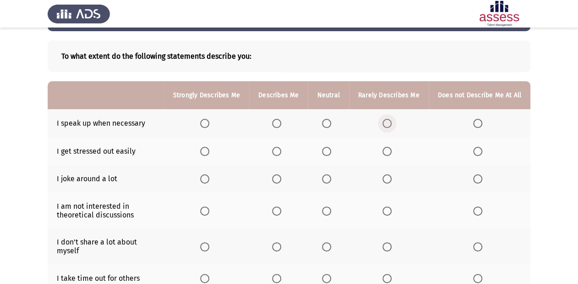
click at [387, 122] on span "Select an option" at bounding box center [387, 123] width 9 height 9
click at [387, 122] on input "Select an option" at bounding box center [387, 123] width 9 height 9
click at [388, 152] on span "Select an option" at bounding box center [387, 151] width 9 height 9
click at [388, 152] on input "Select an option" at bounding box center [387, 151] width 9 height 9
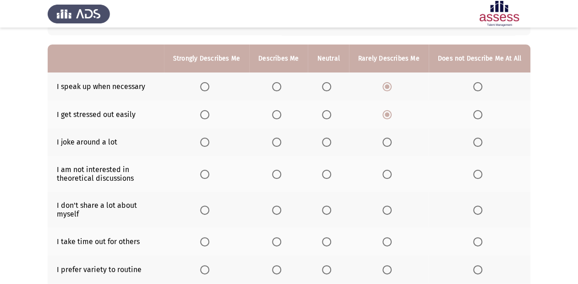
click at [385, 145] on span "Select an option" at bounding box center [387, 142] width 9 height 9
click at [385, 145] on input "Select an option" at bounding box center [387, 142] width 9 height 9
click at [209, 173] on span "Select an option" at bounding box center [204, 174] width 9 height 9
click at [209, 173] on input "Select an option" at bounding box center [204, 174] width 9 height 9
click at [417, 178] on span "Select an option" at bounding box center [477, 174] width 9 height 9
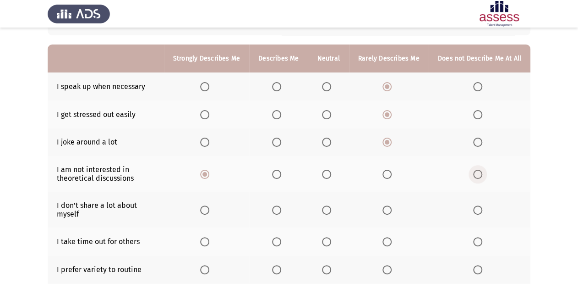
click at [417, 178] on input "Select an option" at bounding box center [477, 174] width 9 height 9
click at [391, 202] on span "Select an option" at bounding box center [387, 209] width 9 height 9
click at [391, 202] on input "Select an option" at bounding box center [387, 209] width 9 height 9
click at [277, 202] on span "Select an option" at bounding box center [276, 209] width 9 height 9
click at [277, 202] on input "Select an option" at bounding box center [276, 209] width 9 height 9
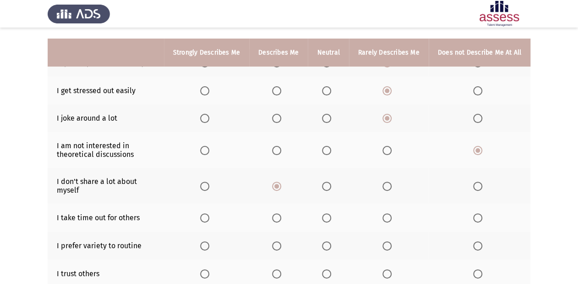
scroll to position [110, 0]
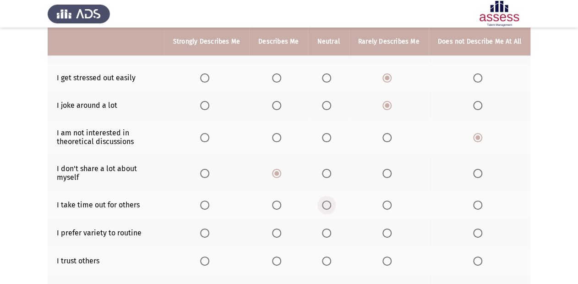
click at [330, 202] on span "Select an option" at bounding box center [326, 204] width 9 height 9
click at [330, 202] on input "Select an option" at bounding box center [326, 204] width 9 height 9
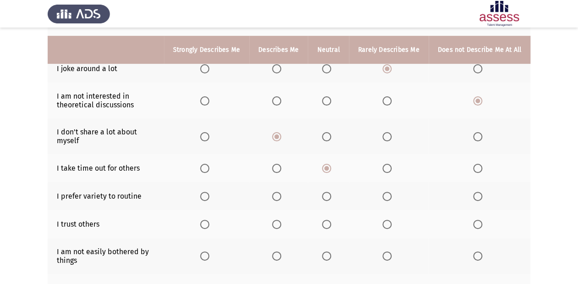
scroll to position [183, 0]
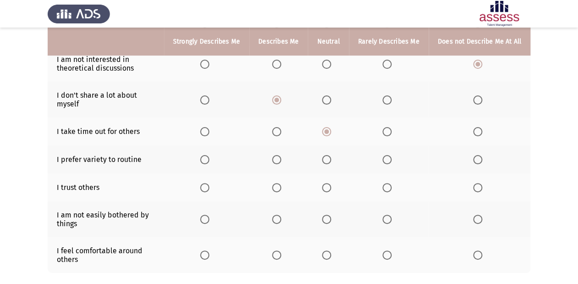
click at [280, 161] on span "Select an option" at bounding box center [276, 159] width 9 height 9
click at [280, 161] on input "Select an option" at bounding box center [276, 159] width 9 height 9
click at [388, 191] on span "Select an option" at bounding box center [387, 187] width 9 height 9
click at [388, 191] on input "Select an option" at bounding box center [387, 187] width 9 height 9
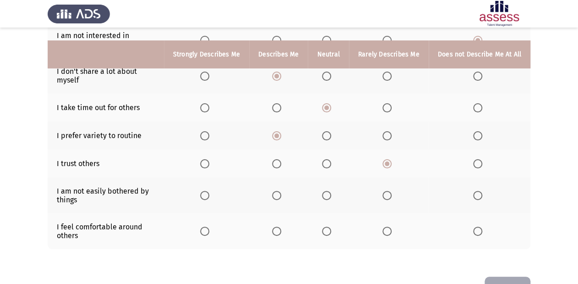
scroll to position [220, 0]
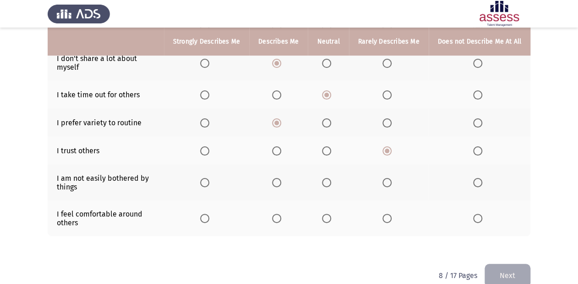
click at [279, 202] on span "Select an option" at bounding box center [276, 218] width 9 height 9
click at [279, 202] on input "Select an option" at bounding box center [276, 218] width 9 height 9
click at [209, 202] on span "Select an option" at bounding box center [204, 218] width 9 height 9
click at [209, 202] on input "Select an option" at bounding box center [204, 218] width 9 height 9
click at [331, 187] on span "Select an option" at bounding box center [326, 182] width 9 height 9
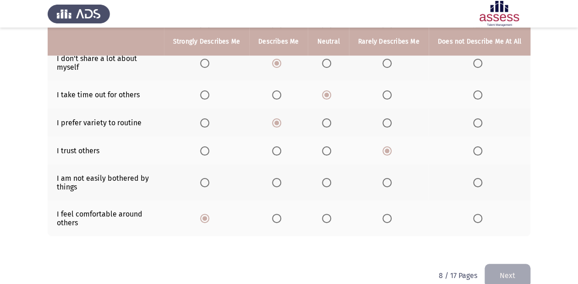
click at [331, 187] on input "Select an option" at bounding box center [326, 182] width 9 height 9
click at [417, 202] on button "Next" at bounding box center [508, 275] width 46 height 23
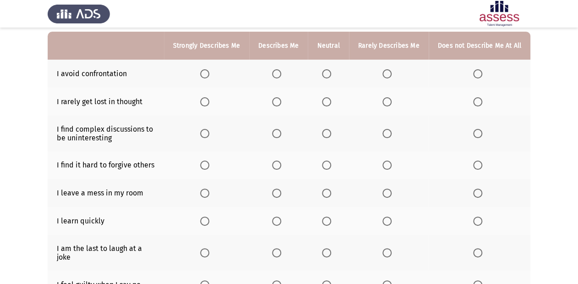
scroll to position [73, 0]
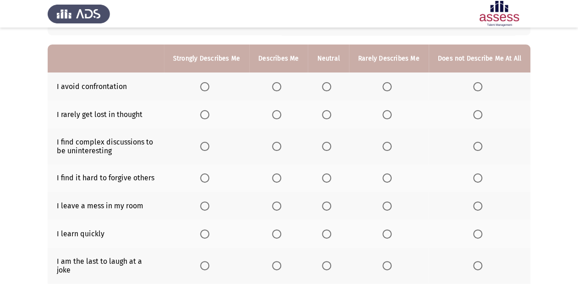
click at [281, 116] on span "Select an option" at bounding box center [276, 114] width 9 height 9
click at [281, 116] on input "Select an option" at bounding box center [276, 114] width 9 height 9
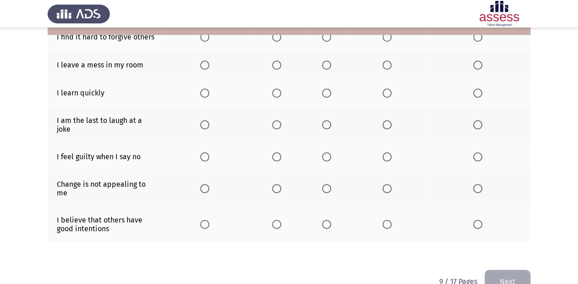
scroll to position [222, 0]
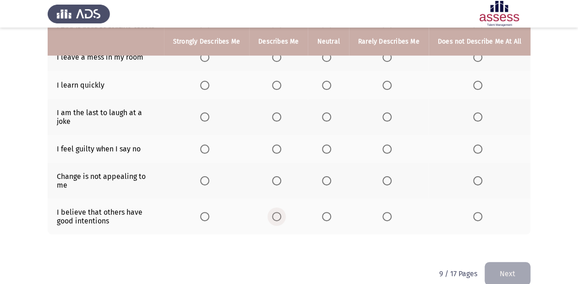
click at [276, 202] on span "Select an option" at bounding box center [276, 216] width 9 height 9
click at [276, 202] on input "Select an option" at bounding box center [276, 216] width 9 height 9
click at [389, 145] on span "Select an option" at bounding box center [387, 148] width 9 height 9
click at [389, 145] on input "Select an option" at bounding box center [387, 148] width 9 height 9
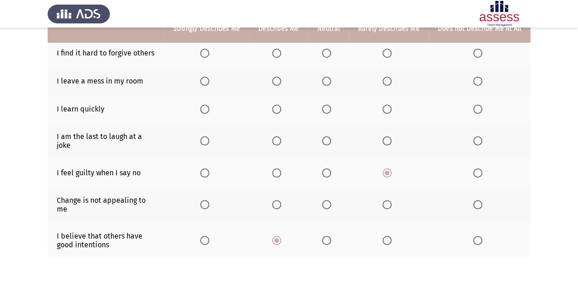
scroll to position [185, 0]
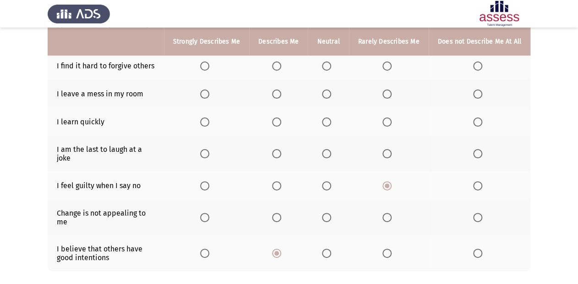
click at [331, 153] on span "Select an option" at bounding box center [326, 153] width 9 height 9
click at [331, 153] on input "Select an option" at bounding box center [326, 153] width 9 height 9
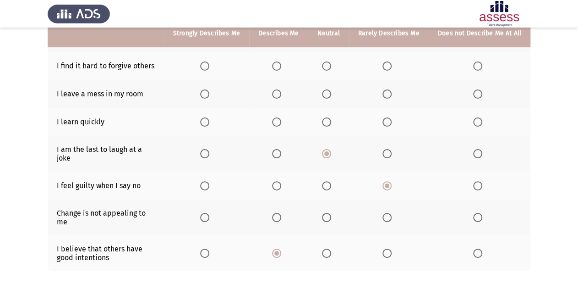
scroll to position [149, 0]
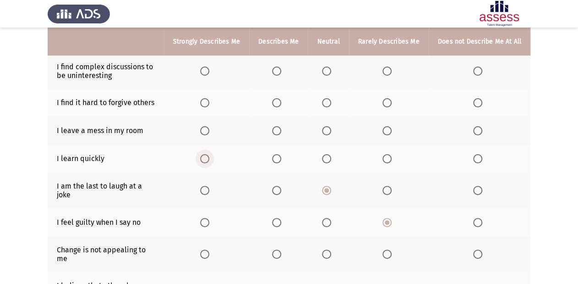
click at [208, 160] on span "Select an option" at bounding box center [204, 158] width 9 height 9
click at [208, 160] on input "Select an option" at bounding box center [204, 158] width 9 height 9
click at [389, 132] on span "Select an option" at bounding box center [387, 130] width 9 height 9
click at [389, 132] on input "Select an option" at bounding box center [387, 130] width 9 height 9
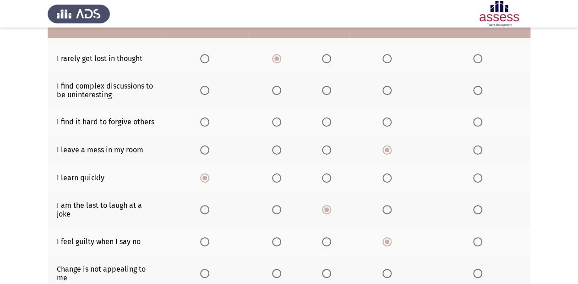
scroll to position [112, 0]
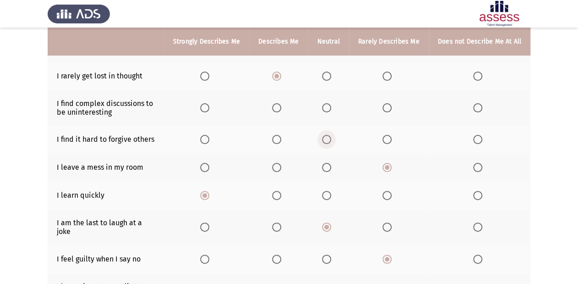
click at [331, 143] on span "Select an option" at bounding box center [326, 139] width 9 height 9
click at [331, 143] on input "Select an option" at bounding box center [326, 139] width 9 height 9
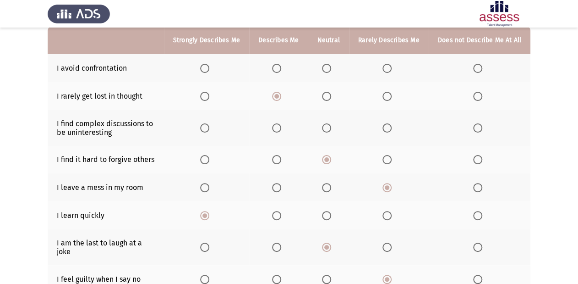
scroll to position [75, 0]
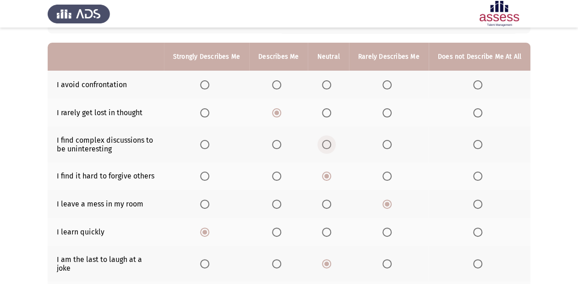
click at [326, 146] on span "Select an option" at bounding box center [326, 144] width 9 height 9
click at [326, 146] on input "Select an option" at bounding box center [326, 144] width 9 height 9
click at [392, 83] on span "Select an option" at bounding box center [387, 84] width 9 height 9
click at [392, 83] on input "Select an option" at bounding box center [387, 84] width 9 height 9
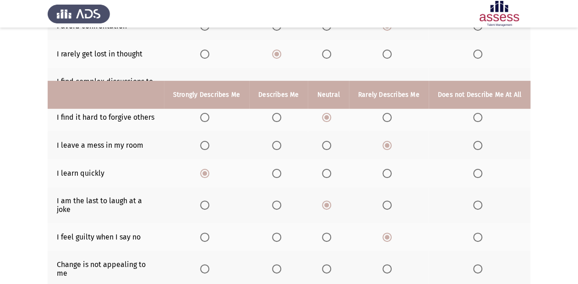
scroll to position [222, 0]
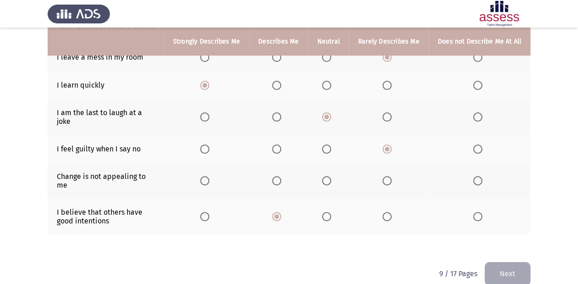
click at [281, 176] on span "Select an option" at bounding box center [276, 180] width 9 height 9
click at [281, 176] on input "Select an option" at bounding box center [276, 180] width 9 height 9
click at [417, 202] on button "Next" at bounding box center [508, 273] width 46 height 23
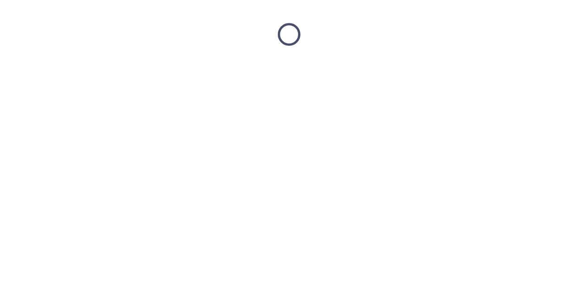
scroll to position [0, 0]
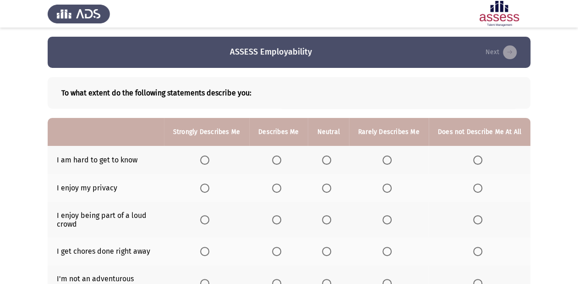
click at [389, 158] on span "Select an option" at bounding box center [387, 159] width 9 height 9
click at [389, 158] on input "Select an option" at bounding box center [387, 159] width 9 height 9
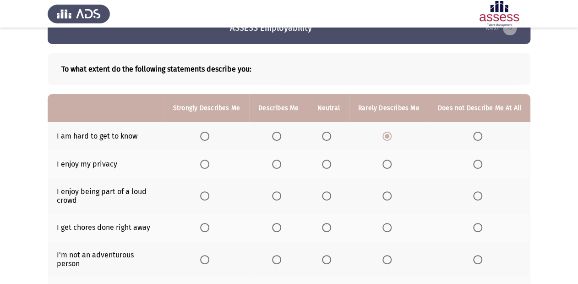
scroll to position [37, 0]
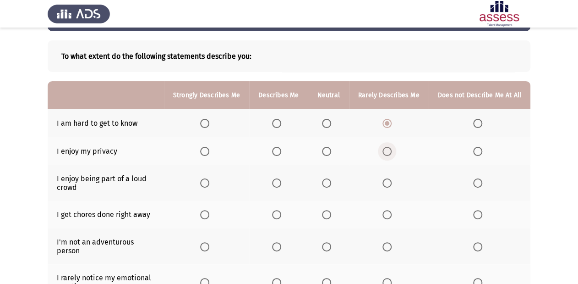
click at [388, 151] on span "Select an option" at bounding box center [387, 151] width 9 height 9
click at [388, 151] on input "Select an option" at bounding box center [387, 151] width 9 height 9
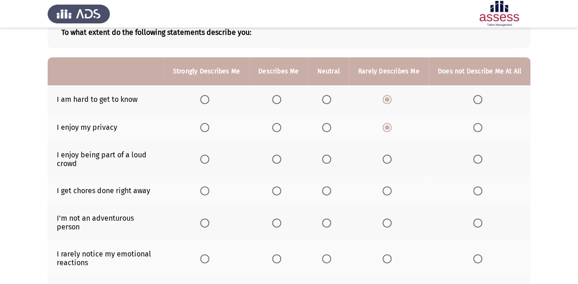
scroll to position [73, 0]
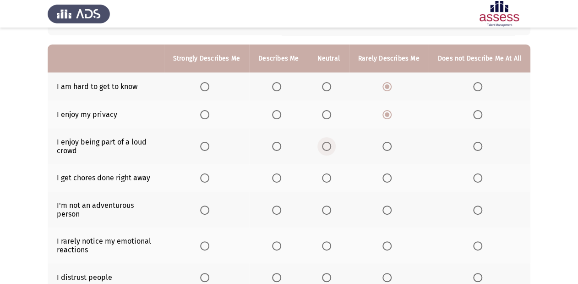
click at [328, 144] on span "Select an option" at bounding box center [326, 146] width 9 height 9
click at [328, 144] on input "Select an option" at bounding box center [326, 146] width 9 height 9
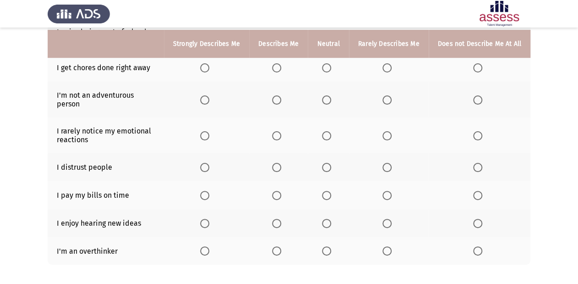
scroll to position [220, 0]
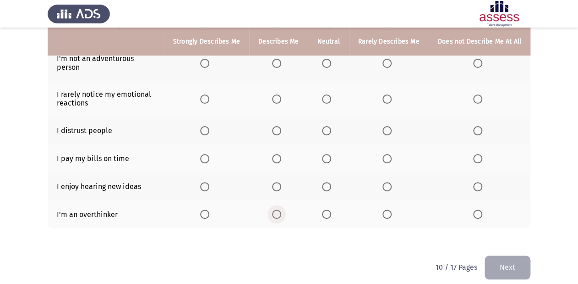
click at [281, 202] on span "Select an option" at bounding box center [276, 213] width 9 height 9
click at [281, 202] on input "Select an option" at bounding box center [276, 213] width 9 height 9
click at [207, 182] on span "Select an option" at bounding box center [204, 186] width 9 height 9
click at [207, 182] on input "Select an option" at bounding box center [204, 186] width 9 height 9
click at [209, 154] on span "Select an option" at bounding box center [204, 158] width 9 height 9
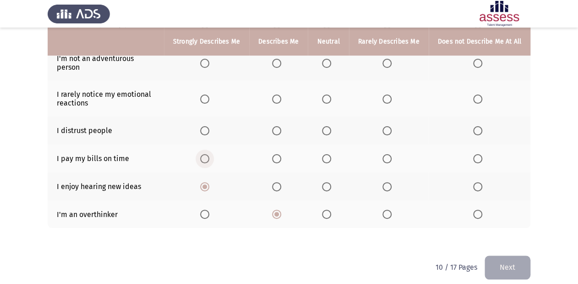
click at [209, 154] on input "Select an option" at bounding box center [204, 158] width 9 height 9
click at [281, 127] on span "Select an option" at bounding box center [276, 130] width 9 height 9
click at [281, 127] on input "Select an option" at bounding box center [276, 130] width 9 height 9
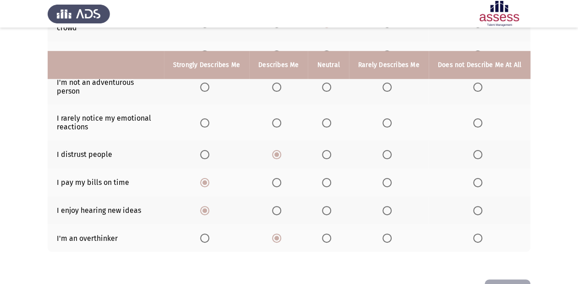
scroll to position [183, 0]
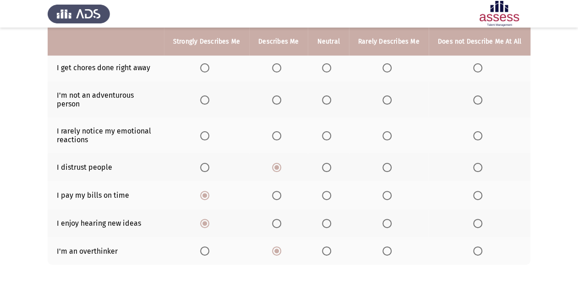
click at [383, 127] on th at bounding box center [389, 135] width 80 height 36
click at [392, 131] on span "Select an option" at bounding box center [387, 135] width 9 height 9
click at [392, 131] on input "Select an option" at bounding box center [387, 135] width 9 height 9
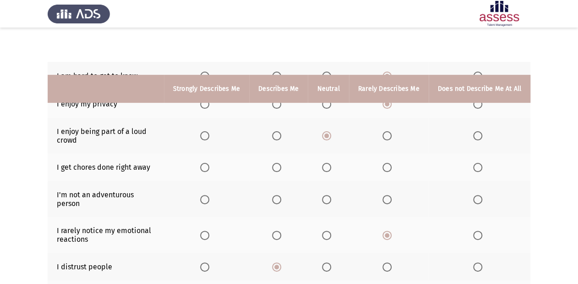
scroll to position [147, 0]
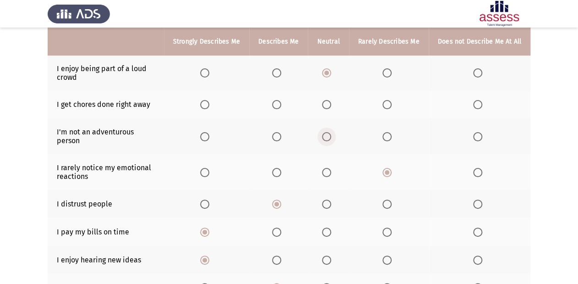
click at [326, 132] on span "Select an option" at bounding box center [326, 136] width 9 height 9
click at [326, 132] on input "Select an option" at bounding box center [326, 136] width 9 height 9
click at [330, 102] on span "Select an option" at bounding box center [326, 104] width 9 height 9
click at [330, 102] on input "Select an option" at bounding box center [326, 104] width 9 height 9
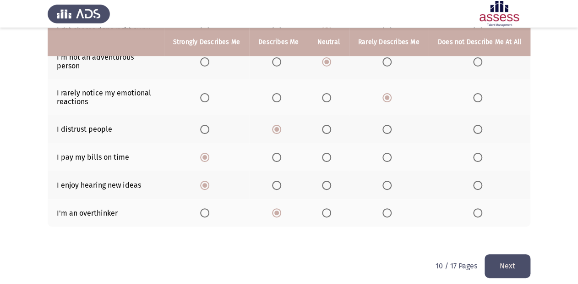
scroll to position [222, 0]
click at [417, 202] on button "Next" at bounding box center [508, 264] width 46 height 23
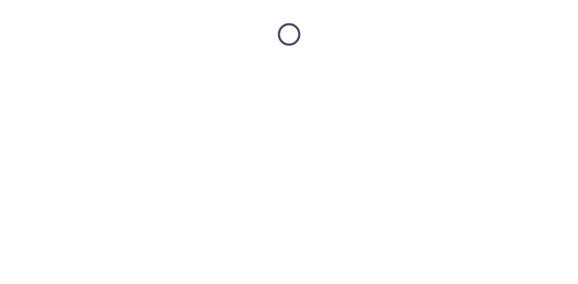
scroll to position [0, 0]
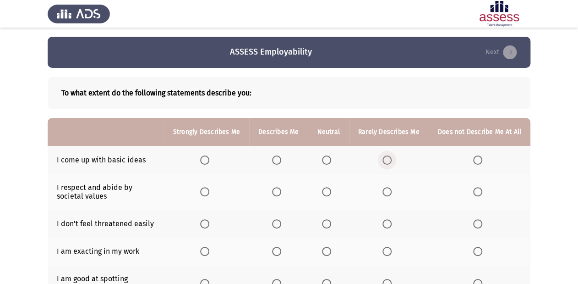
click at [392, 156] on span "Select an option" at bounding box center [387, 159] width 9 height 9
click at [392, 156] on input "Select an option" at bounding box center [387, 159] width 9 height 9
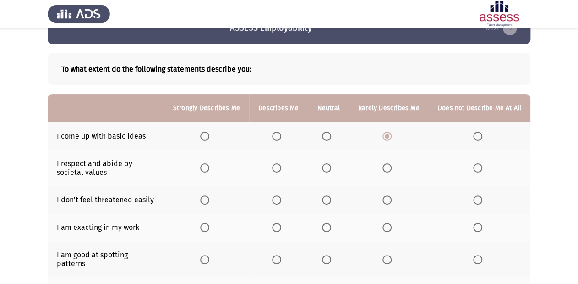
scroll to position [37, 0]
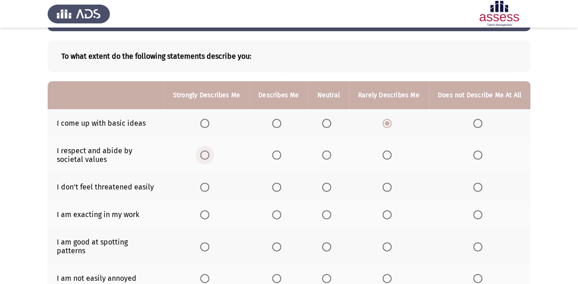
click at [208, 154] on span "Select an option" at bounding box center [204, 154] width 9 height 9
click at [208, 154] on input "Select an option" at bounding box center [204, 154] width 9 height 9
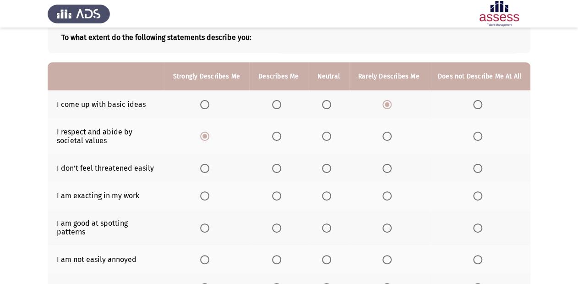
scroll to position [73, 0]
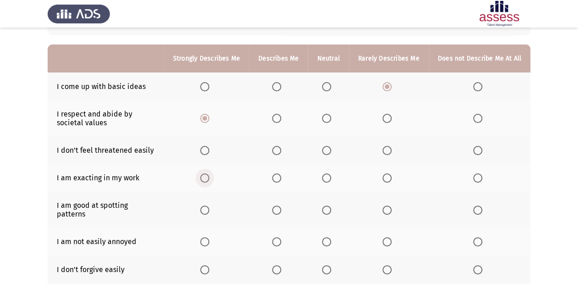
click at [205, 176] on span "Select an option" at bounding box center [204, 177] width 9 height 9
click at [205, 176] on input "Select an option" at bounding box center [204, 177] width 9 height 9
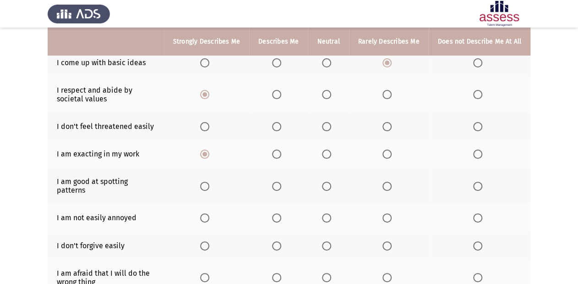
scroll to position [110, 0]
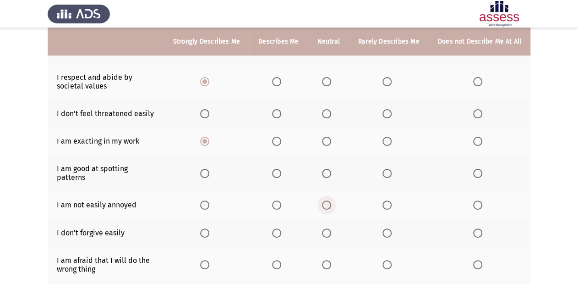
click at [326, 200] on span "Select an option" at bounding box center [326, 204] width 9 height 9
click at [326, 200] on input "Select an option" at bounding box center [326, 204] width 9 height 9
click at [325, 202] on span "Select an option" at bounding box center [326, 232] width 9 height 9
click at [325, 202] on input "Select an option" at bounding box center [326, 232] width 9 height 9
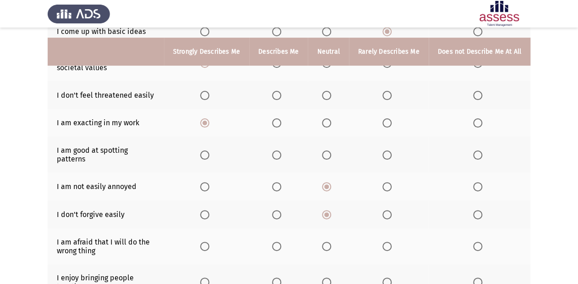
scroll to position [147, 0]
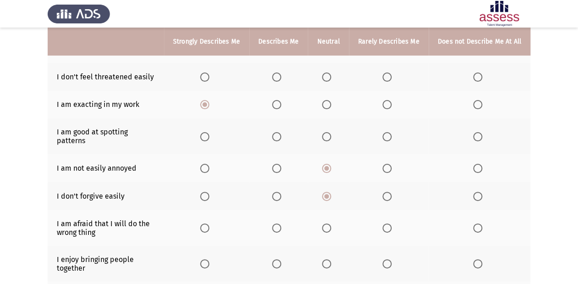
click at [330, 202] on span "Select an option" at bounding box center [326, 227] width 9 height 9
click at [330, 202] on input "Select an option" at bounding box center [326, 227] width 9 height 9
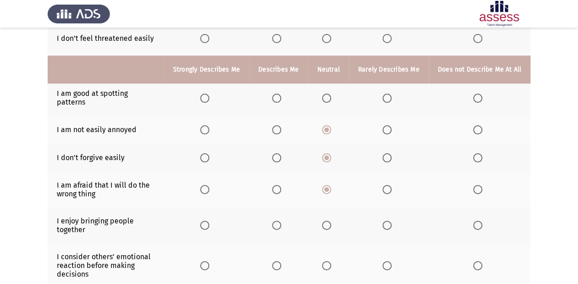
scroll to position [220, 0]
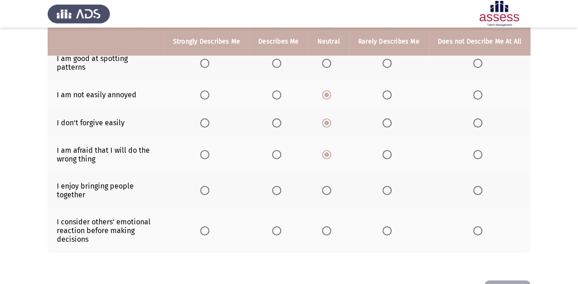
click at [207, 186] on span "Select an option" at bounding box center [204, 190] width 9 height 9
click at [207, 186] on input "Select an option" at bounding box center [204, 190] width 9 height 9
click at [331, 202] on span "Select an option" at bounding box center [326, 230] width 9 height 9
click at [331, 202] on input "Select an option" at bounding box center [326, 230] width 9 height 9
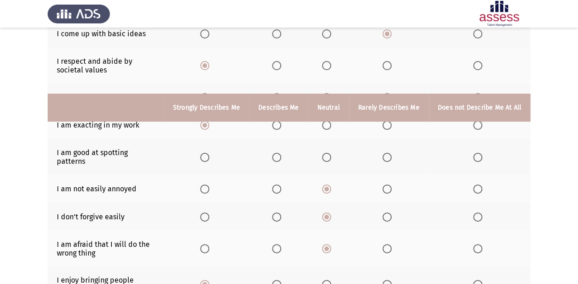
scroll to position [110, 0]
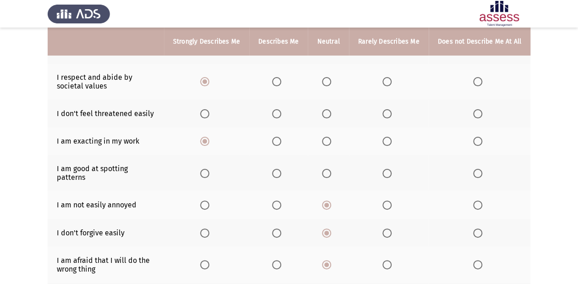
click at [280, 169] on span "Select an option" at bounding box center [276, 173] width 9 height 9
click at [280, 169] on input "Select an option" at bounding box center [276, 173] width 9 height 9
click at [279, 116] on span "Select an option" at bounding box center [276, 113] width 9 height 9
click at [279, 116] on input "Select an option" at bounding box center [276, 113] width 9 height 9
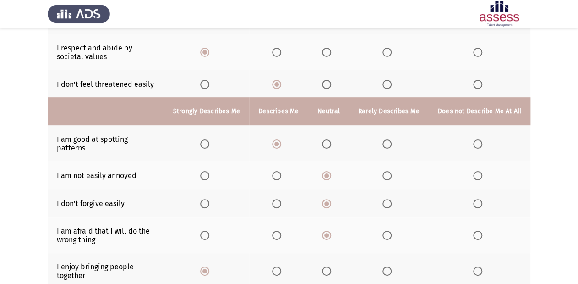
scroll to position [220, 0]
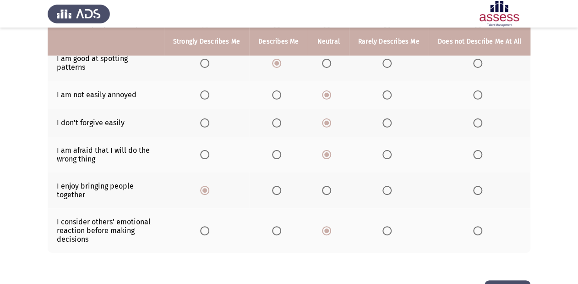
click at [279, 150] on span "Select an option" at bounding box center [276, 154] width 9 height 9
click at [279, 150] on input "Select an option" at bounding box center [276, 154] width 9 height 9
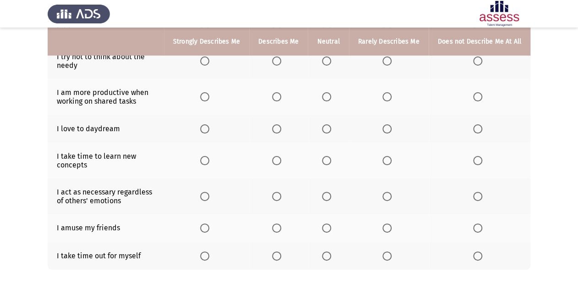
scroll to position [183, 0]
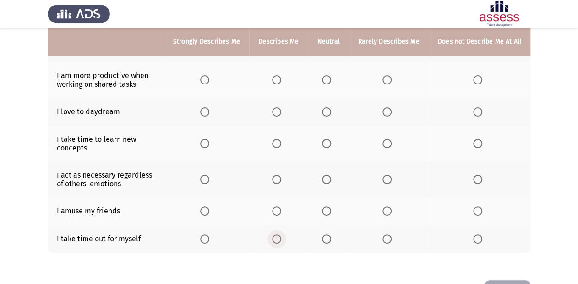
click at [278, 202] on span "Select an option" at bounding box center [276, 238] width 9 height 9
click at [278, 202] on input "Select an option" at bounding box center [276, 238] width 9 height 9
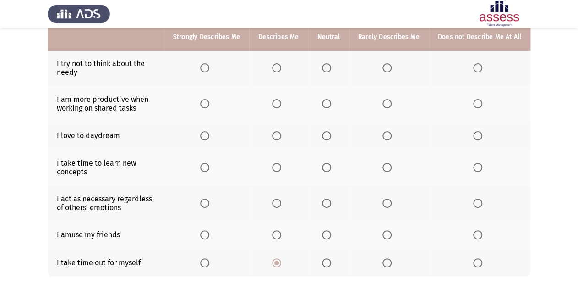
scroll to position [147, 0]
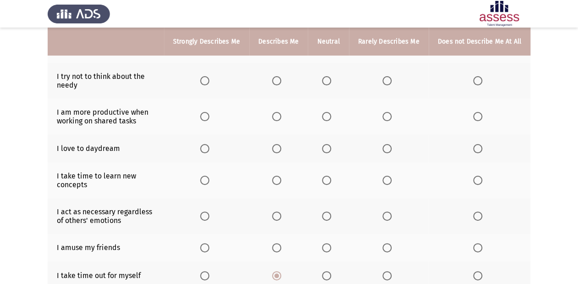
click at [417, 176] on span "Select an option" at bounding box center [477, 180] width 9 height 9
click at [417, 176] on input "Select an option" at bounding box center [477, 180] width 9 height 9
click at [281, 144] on span "Select an option" at bounding box center [276, 148] width 9 height 9
click at [281, 144] on input "Select an option" at bounding box center [276, 148] width 9 height 9
click at [209, 145] on span "Select an option" at bounding box center [204, 148] width 9 height 9
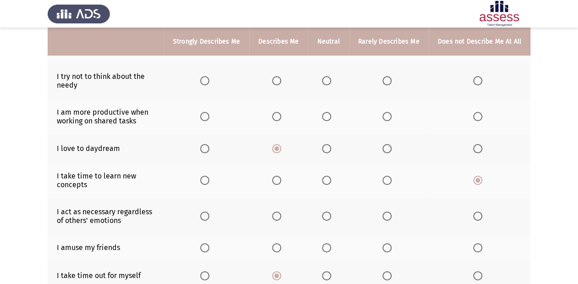
click at [209, 145] on input "Select an option" at bounding box center [204, 148] width 9 height 9
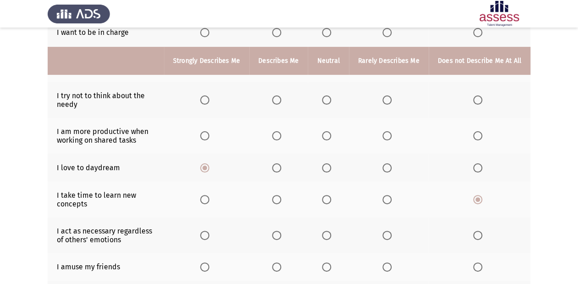
scroll to position [110, 0]
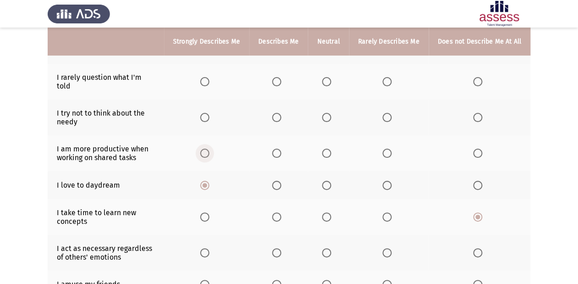
click at [209, 149] on span "Select an option" at bounding box center [204, 153] width 9 height 9
click at [209, 149] on input "Select an option" at bounding box center [204, 153] width 9 height 9
click at [329, 113] on span "Select an option" at bounding box center [326, 117] width 9 height 9
click at [329, 113] on input "Select an option" at bounding box center [326, 117] width 9 height 9
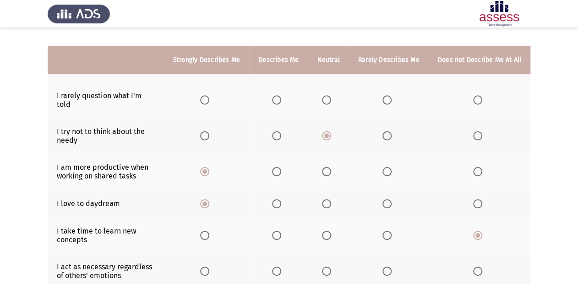
scroll to position [73, 0]
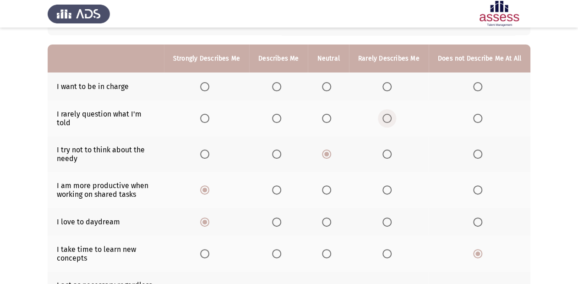
click at [386, 114] on span "Select an option" at bounding box center [387, 118] width 9 height 9
click at [386, 114] on input "Select an option" at bounding box center [387, 118] width 9 height 9
click at [281, 89] on span "Select an option" at bounding box center [276, 86] width 9 height 9
click at [281, 89] on input "Select an option" at bounding box center [276, 86] width 9 height 9
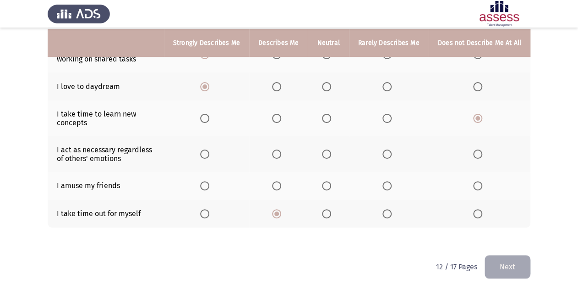
scroll to position [209, 0]
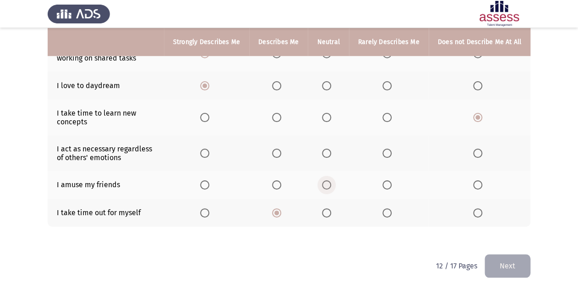
click at [335, 180] on label "Select an option" at bounding box center [328, 184] width 13 height 9
click at [331, 180] on input "Select an option" at bounding box center [326, 184] width 9 height 9
click at [326, 149] on span "Select an option" at bounding box center [326, 153] width 9 height 9
click at [326, 149] on input "Select an option" at bounding box center [326, 153] width 9 height 9
click at [417, 202] on button "Next" at bounding box center [508, 265] width 46 height 23
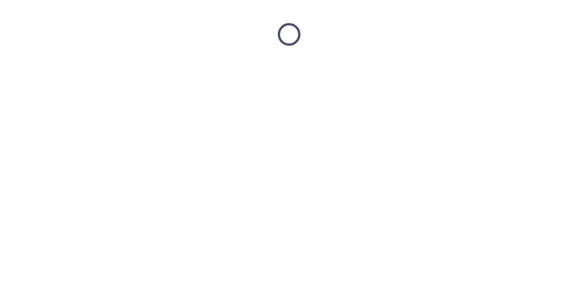
scroll to position [0, 0]
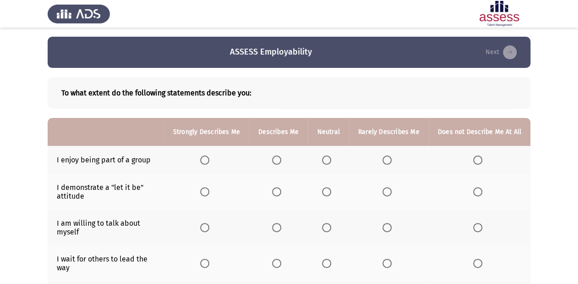
click at [202, 160] on th at bounding box center [206, 160] width 85 height 28
click at [209, 160] on span "Select an option" at bounding box center [204, 159] width 9 height 9
click at [209, 160] on input "Select an option" at bounding box center [204, 159] width 9 height 9
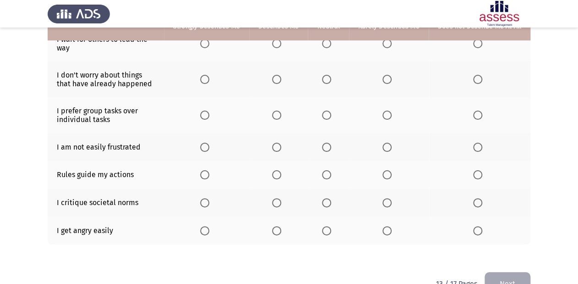
scroll to position [220, 0]
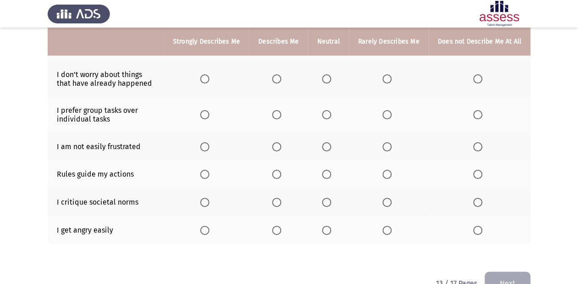
click at [331, 202] on span "Select an option" at bounding box center [326, 230] width 9 height 9
click at [331, 202] on input "Select an option" at bounding box center [326, 230] width 9 height 9
click at [281, 174] on span "Select an option" at bounding box center [276, 174] width 9 height 9
click at [281, 174] on input "Select an option" at bounding box center [276, 174] width 9 height 9
click at [276, 144] on span "Select an option" at bounding box center [276, 146] width 9 height 9
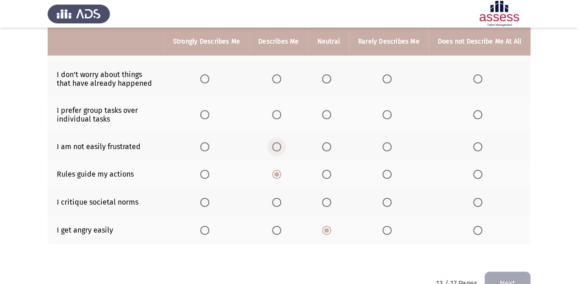
click at [276, 144] on input "Select an option" at bounding box center [276, 146] width 9 height 9
click at [209, 114] on span "Select an option" at bounding box center [204, 114] width 9 height 9
click at [209, 114] on input "Select an option" at bounding box center [204, 114] width 9 height 9
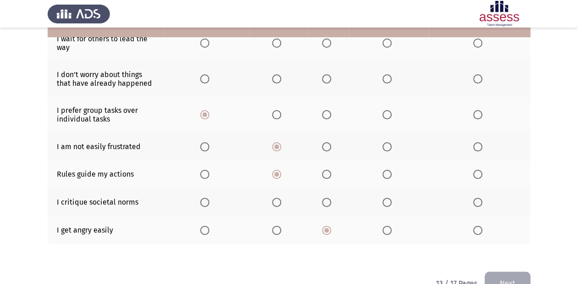
scroll to position [183, 0]
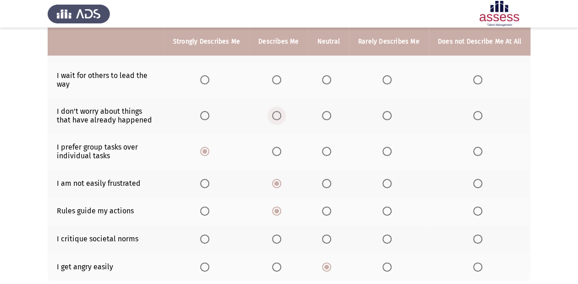
click at [279, 116] on span "Select an option" at bounding box center [276, 115] width 9 height 9
click at [279, 116] on input "Select an option" at bounding box center [276, 115] width 9 height 9
click at [389, 84] on span "Select an option" at bounding box center [387, 79] width 9 height 9
click at [389, 84] on input "Select an option" at bounding box center [387, 79] width 9 height 9
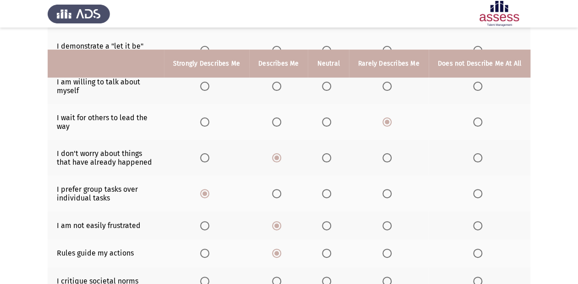
scroll to position [110, 0]
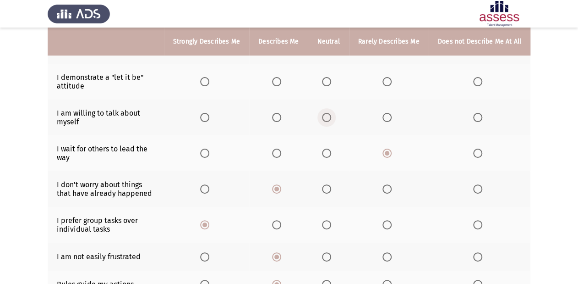
click at [331, 119] on span "Select an option" at bounding box center [326, 117] width 9 height 9
click at [331, 119] on input "Select an option" at bounding box center [326, 117] width 9 height 9
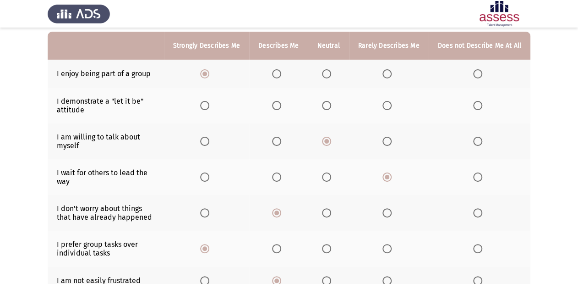
scroll to position [73, 0]
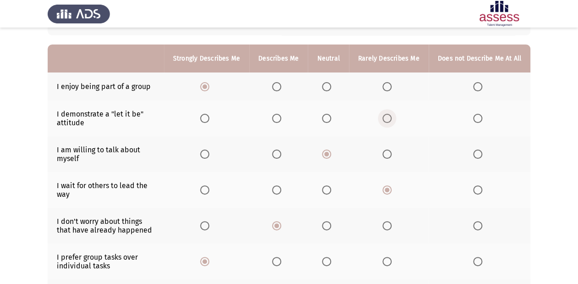
click at [387, 115] on span "Select an option" at bounding box center [387, 118] width 9 height 9
click at [387, 115] on input "Select an option" at bounding box center [387, 118] width 9 height 9
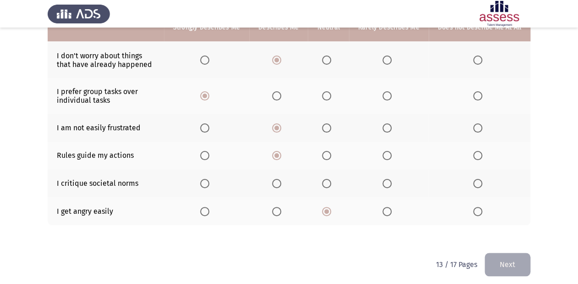
scroll to position [246, 0]
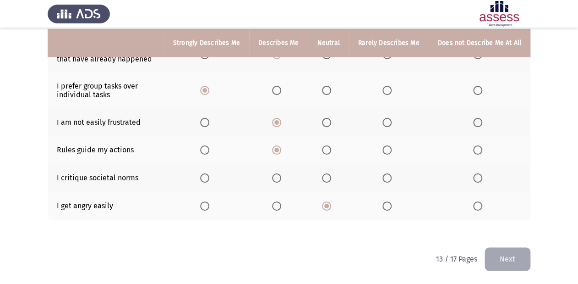
click at [328, 178] on span "Select an option" at bounding box center [326, 177] width 9 height 9
click at [328, 178] on input "Select an option" at bounding box center [326, 177] width 9 height 9
click at [417, 202] on button "Next" at bounding box center [508, 258] width 46 height 23
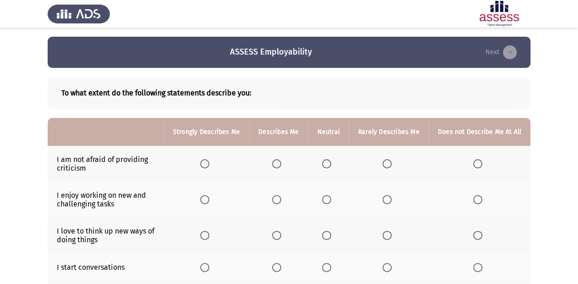
click at [201, 156] on th at bounding box center [206, 164] width 85 height 36
click at [281, 164] on span "Select an option" at bounding box center [276, 163] width 9 height 9
click at [281, 164] on input "Select an option" at bounding box center [276, 163] width 9 height 9
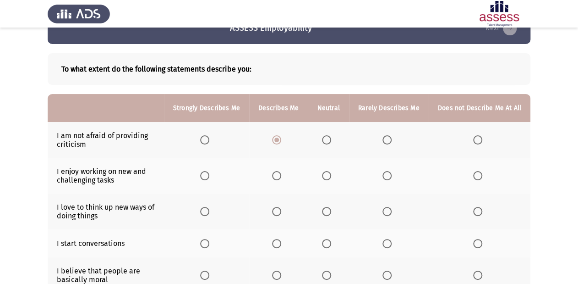
scroll to position [37, 0]
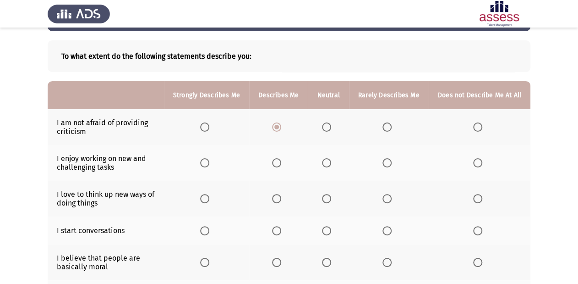
click at [208, 166] on span "Select an option" at bounding box center [204, 162] width 9 height 9
click at [208, 166] on input "Select an option" at bounding box center [204, 162] width 9 height 9
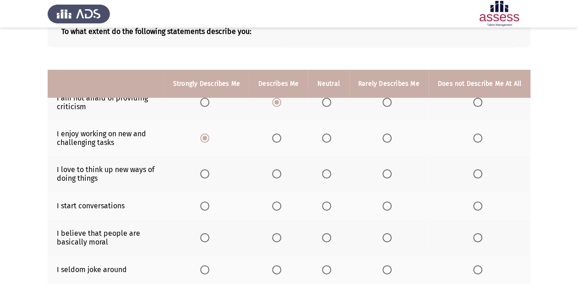
scroll to position [110, 0]
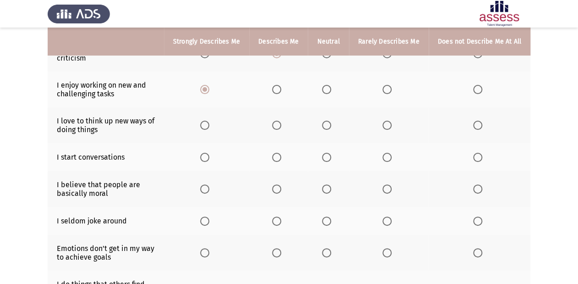
click at [278, 127] on span "Select an option" at bounding box center [276, 125] width 9 height 9
click at [278, 127] on input "Select an option" at bounding box center [276, 125] width 9 height 9
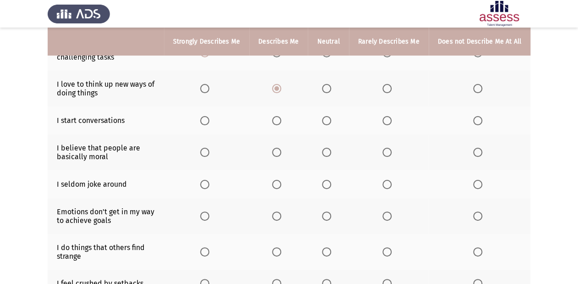
click at [209, 121] on span "Select an option" at bounding box center [204, 120] width 9 height 9
click at [209, 121] on input "Select an option" at bounding box center [204, 120] width 9 height 9
click at [390, 182] on span "Select an option" at bounding box center [387, 184] width 9 height 9
click at [390, 182] on input "Select an option" at bounding box center [387, 184] width 9 height 9
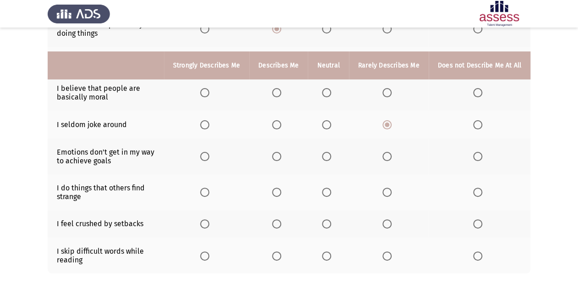
scroll to position [261, 0]
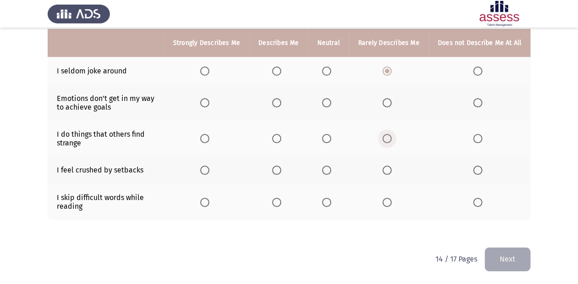
click at [394, 139] on label "Select an option" at bounding box center [389, 138] width 13 height 9
click at [392, 139] on input "Select an option" at bounding box center [387, 138] width 9 height 9
click at [417, 137] on span "Select an option" at bounding box center [477, 138] width 9 height 9
click at [417, 137] on input "Select an option" at bounding box center [477, 138] width 9 height 9
click at [383, 202] on th at bounding box center [389, 202] width 80 height 36
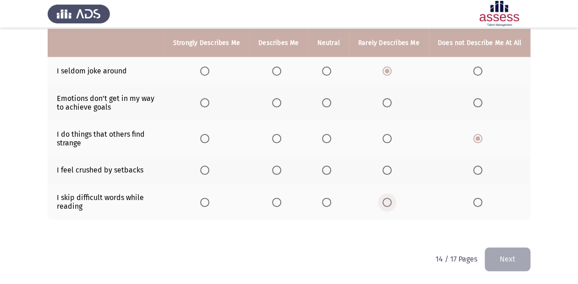
click at [386, 202] on span "Select an option" at bounding box center [387, 202] width 9 height 9
click at [386, 202] on input "Select an option" at bounding box center [387, 202] width 9 height 9
click at [417, 172] on th at bounding box center [480, 170] width 102 height 28
click at [417, 171] on span "Select an option" at bounding box center [477, 169] width 9 height 9
click at [417, 171] on input "Select an option" at bounding box center [477, 169] width 9 height 9
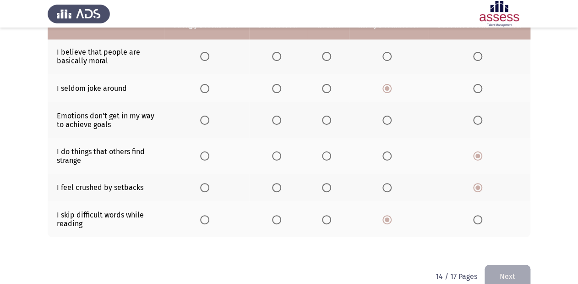
scroll to position [225, 0]
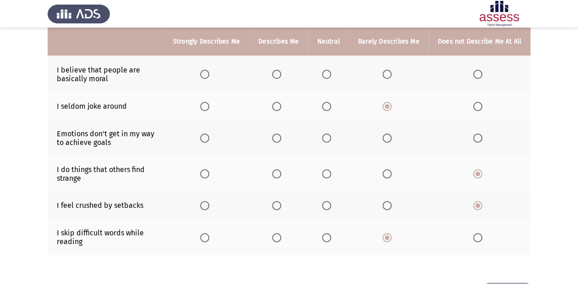
click at [331, 139] on span "Select an option" at bounding box center [326, 137] width 9 height 9
click at [331, 139] on input "Select an option" at bounding box center [326, 137] width 9 height 9
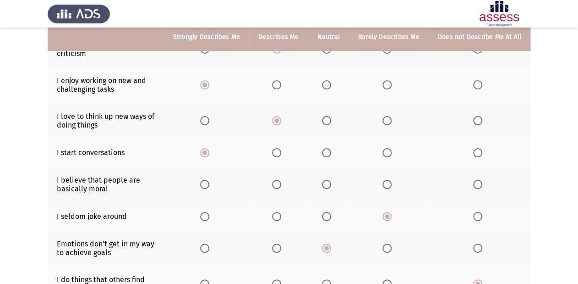
scroll to position [78, 0]
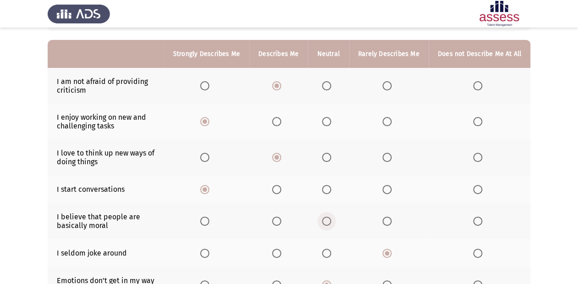
click at [326, 202] on span "Select an option" at bounding box center [326, 220] width 9 height 9
click at [326, 202] on input "Select an option" at bounding box center [326, 220] width 9 height 9
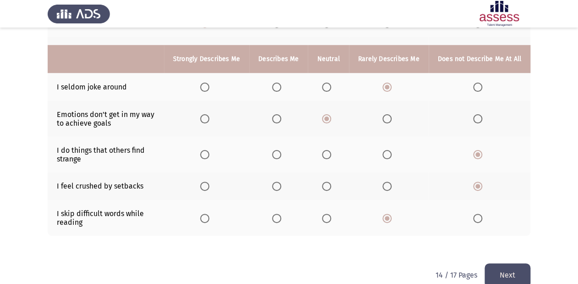
scroll to position [261, 0]
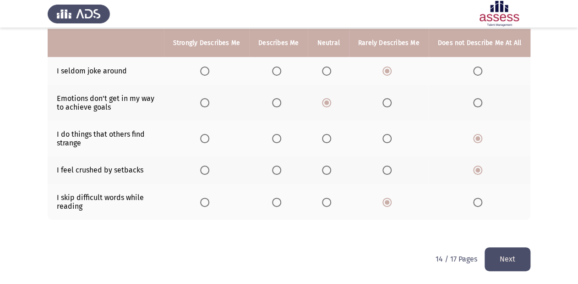
click at [417, 202] on button "Next" at bounding box center [508, 258] width 46 height 23
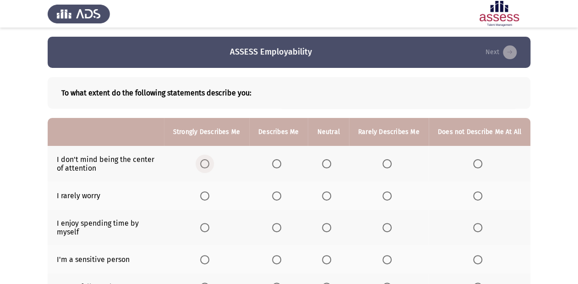
click at [207, 165] on span "Select an option" at bounding box center [204, 163] width 9 height 9
click at [207, 165] on input "Select an option" at bounding box center [204, 163] width 9 height 9
click at [389, 191] on span "Select an option" at bounding box center [387, 195] width 9 height 9
click at [389, 191] on input "Select an option" at bounding box center [387, 195] width 9 height 9
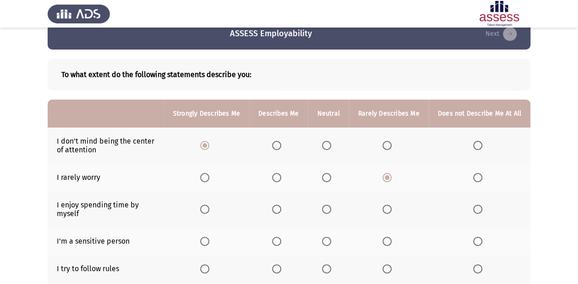
scroll to position [37, 0]
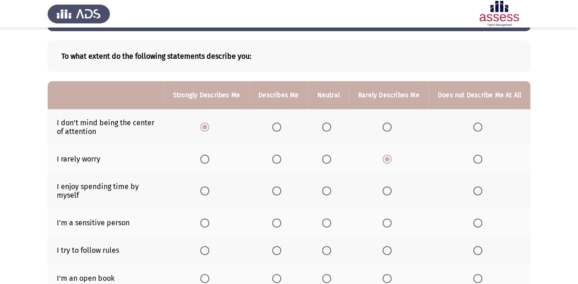
click at [385, 191] on span "Select an option" at bounding box center [387, 190] width 9 height 9
click at [385, 191] on input "Select an option" at bounding box center [387, 190] width 9 height 9
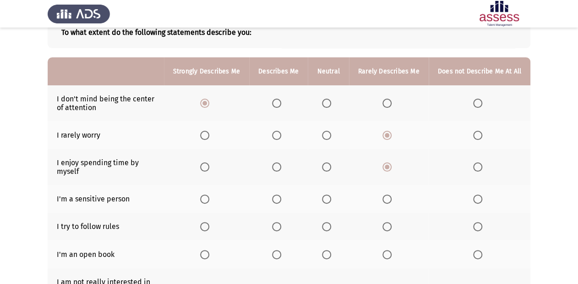
scroll to position [73, 0]
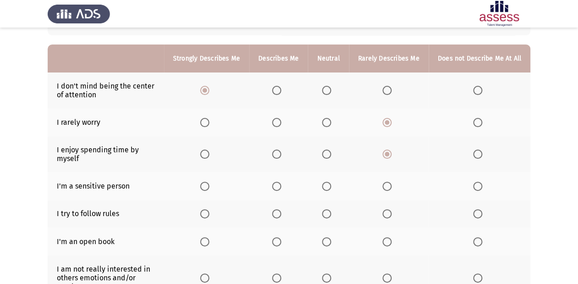
click at [281, 186] on span "Select an option" at bounding box center [276, 186] width 9 height 9
click at [281, 186] on input "Select an option" at bounding box center [276, 186] width 9 height 9
click at [330, 187] on span "Select an option" at bounding box center [326, 186] width 9 height 9
click at [330, 187] on input "Select an option" at bounding box center [326, 186] width 9 height 9
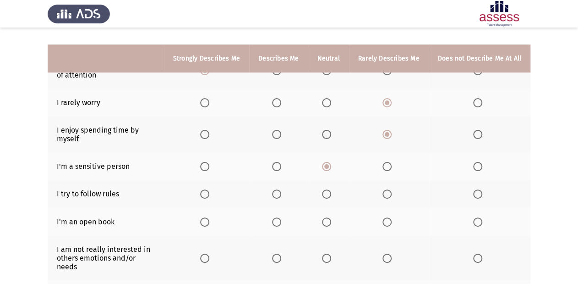
scroll to position [110, 0]
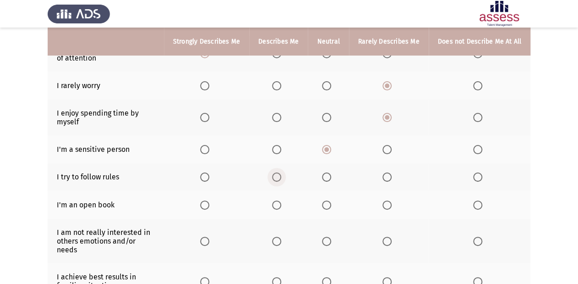
click at [280, 178] on span "Select an option" at bounding box center [276, 176] width 9 height 9
click at [280, 178] on input "Select an option" at bounding box center [276, 176] width 9 height 9
click at [204, 176] on span "Select an option" at bounding box center [204, 176] width 9 height 9
click at [204, 176] on input "Select an option" at bounding box center [204, 176] width 9 height 9
click at [390, 202] on span "Select an option" at bounding box center [387, 204] width 9 height 9
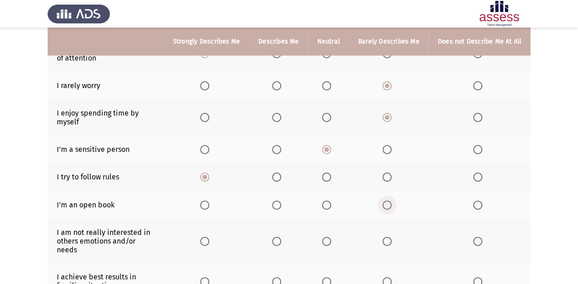
click at [390, 202] on input "Select an option" at bounding box center [387, 204] width 9 height 9
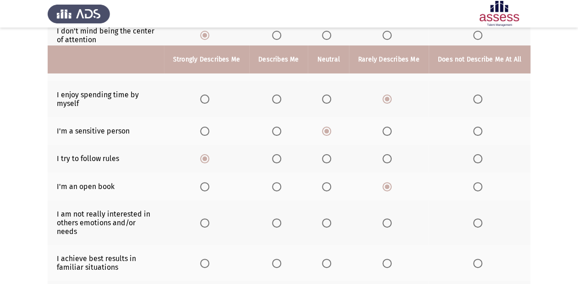
scroll to position [147, 0]
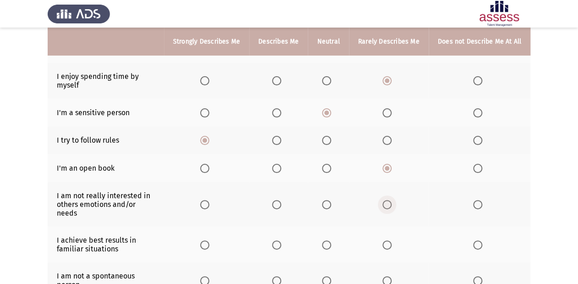
click at [391, 200] on span "Select an option" at bounding box center [387, 204] width 9 height 9
click at [391, 200] on input "Select an option" at bounding box center [387, 204] width 9 height 9
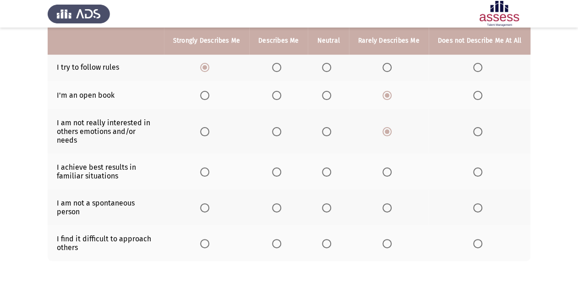
scroll to position [220, 0]
click at [213, 167] on label "Select an option" at bounding box center [206, 171] width 13 height 9
click at [209, 167] on input "Select an option" at bounding box center [204, 171] width 9 height 9
click at [389, 202] on span "Select an option" at bounding box center [387, 242] width 9 height 9
click at [389, 202] on input "Select an option" at bounding box center [387, 242] width 9 height 9
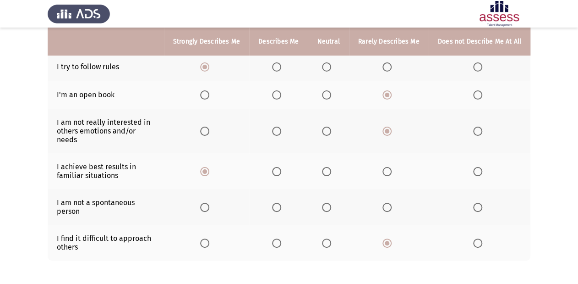
click at [328, 202] on span "Select an option" at bounding box center [326, 207] width 9 height 9
click at [328, 202] on input "Select an option" at bounding box center [326, 207] width 9 height 9
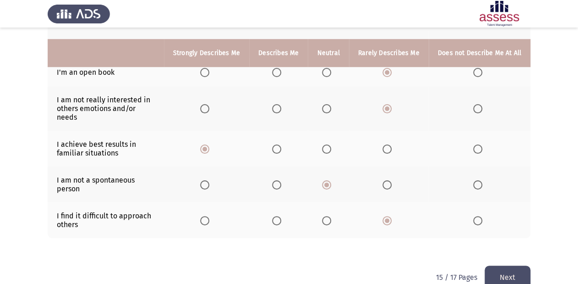
scroll to position [253, 0]
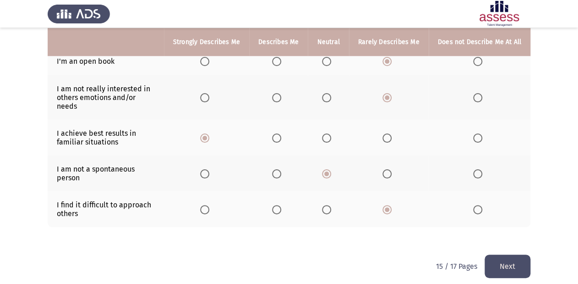
click at [417, 202] on button "Next" at bounding box center [508, 265] width 46 height 23
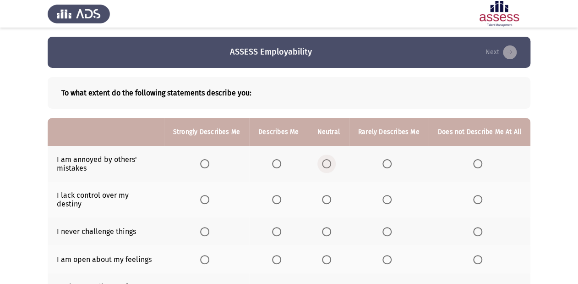
click at [328, 165] on span "Select an option" at bounding box center [326, 163] width 9 height 9
click at [328, 165] on input "Select an option" at bounding box center [326, 163] width 9 height 9
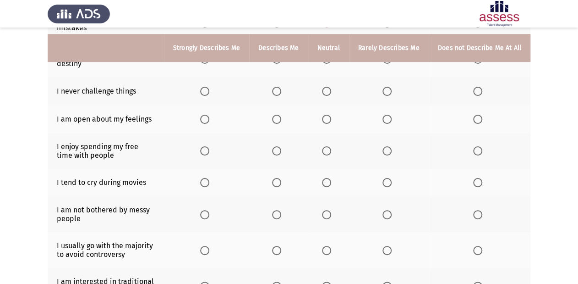
scroll to position [147, 0]
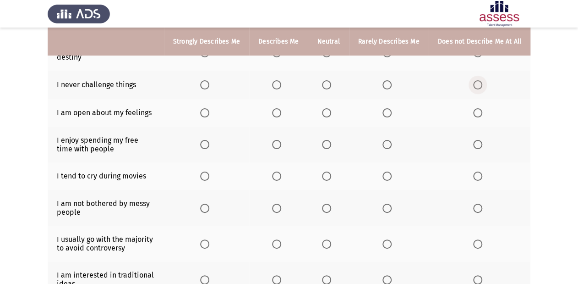
click at [417, 80] on span "Select an option" at bounding box center [477, 84] width 9 height 9
click at [417, 80] on input "Select an option" at bounding box center [477, 84] width 9 height 9
click at [330, 108] on span "Select an option" at bounding box center [326, 112] width 9 height 9
click at [330, 108] on input "Select an option" at bounding box center [326, 112] width 9 height 9
click at [209, 140] on span "Select an option" at bounding box center [204, 144] width 9 height 9
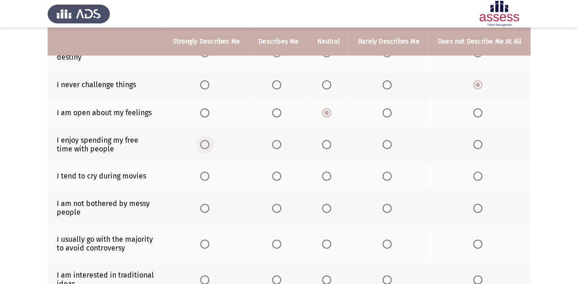
click at [209, 140] on input "Select an option" at bounding box center [204, 144] width 9 height 9
click at [389, 171] on span "Select an option" at bounding box center [387, 175] width 9 height 9
click at [389, 171] on input "Select an option" at bounding box center [387, 175] width 9 height 9
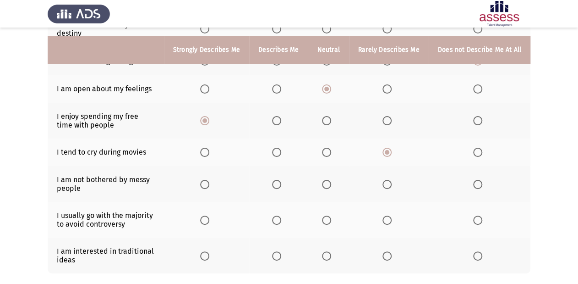
scroll to position [183, 0]
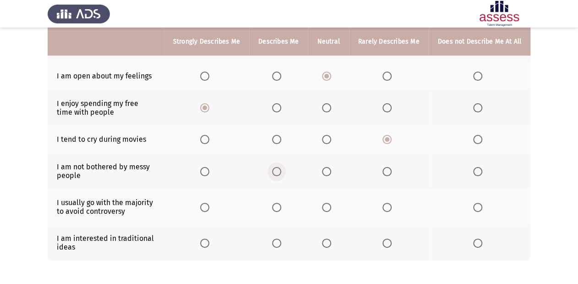
click at [279, 167] on span "Select an option" at bounding box center [276, 171] width 9 height 9
click at [279, 167] on input "Select an option" at bounding box center [276, 171] width 9 height 9
click at [387, 202] on span "Select an option" at bounding box center [387, 207] width 9 height 9
click at [387, 202] on input "Select an option" at bounding box center [387, 207] width 9 height 9
click at [281, 202] on span "Select an option" at bounding box center [276, 242] width 9 height 9
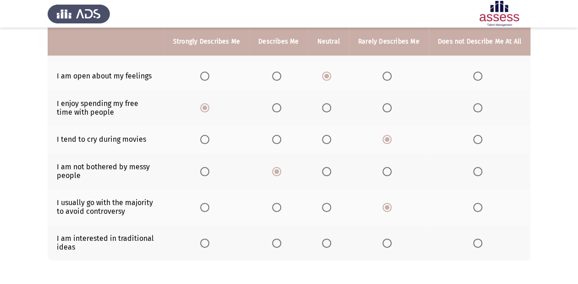
click at [281, 202] on input "Select an option" at bounding box center [276, 242] width 9 height 9
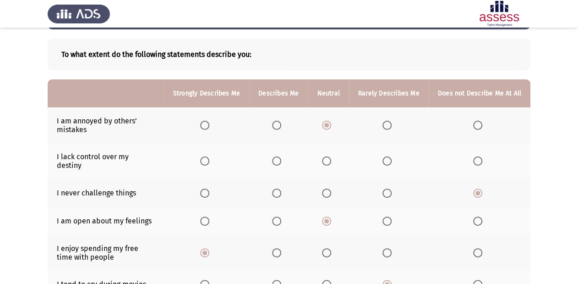
scroll to position [37, 0]
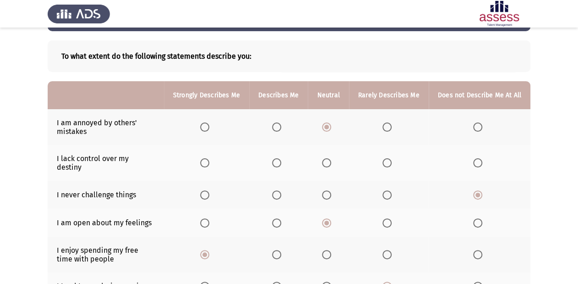
click at [330, 158] on span "Select an option" at bounding box center [326, 162] width 9 height 9
click at [330, 158] on input "Select an option" at bounding box center [326, 162] width 9 height 9
click at [385, 160] on span "Select an option" at bounding box center [387, 162] width 9 height 9
click at [385, 160] on input "Select an option" at bounding box center [387, 162] width 9 height 9
click at [330, 159] on span "Select an option" at bounding box center [326, 162] width 9 height 9
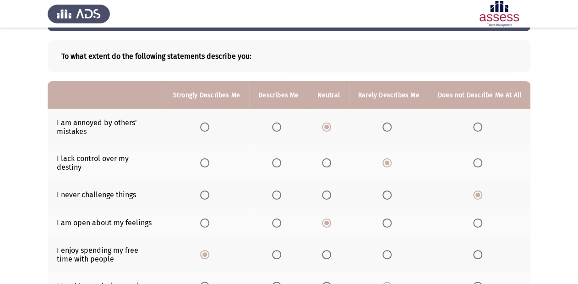
click at [330, 159] on input "Select an option" at bounding box center [326, 162] width 9 height 9
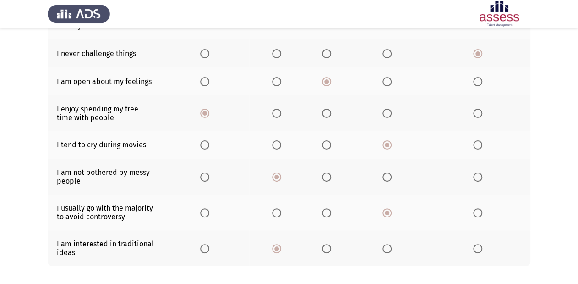
scroll to position [218, 0]
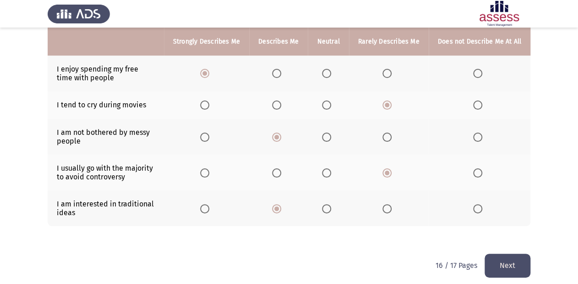
drag, startPoint x: 516, startPoint y: 264, endPoint x: 512, endPoint y: 258, distance: 7.5
click at [417, 202] on button "Next" at bounding box center [508, 264] width 46 height 23
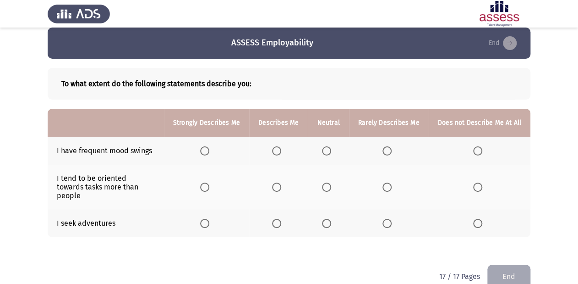
scroll to position [18, 0]
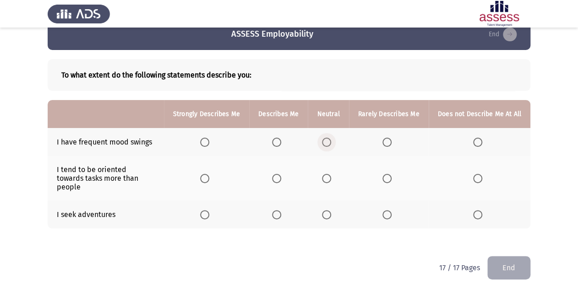
click at [325, 141] on span "Select an option" at bounding box center [326, 142] width 9 height 9
click at [325, 141] on input "Select an option" at bounding box center [326, 142] width 9 height 9
click at [331, 174] on span "Select an option" at bounding box center [326, 178] width 9 height 9
click at [331, 174] on input "Select an option" at bounding box center [326, 178] width 9 height 9
click at [328, 202] on span "Select an option" at bounding box center [326, 214] width 9 height 9
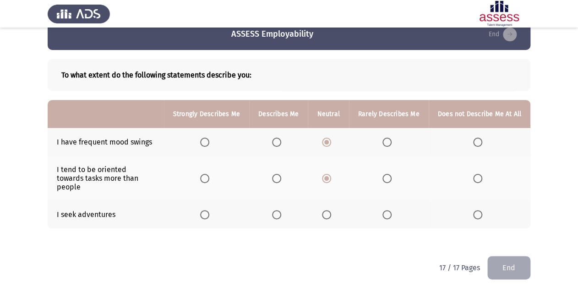
click at [328, 202] on input "Select an option" at bounding box center [326, 214] width 9 height 9
click at [417, 202] on button "End" at bounding box center [509, 267] width 43 height 23
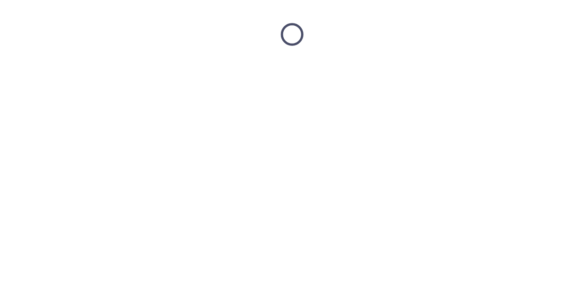
scroll to position [0, 0]
